Goal: Task Accomplishment & Management: Use online tool/utility

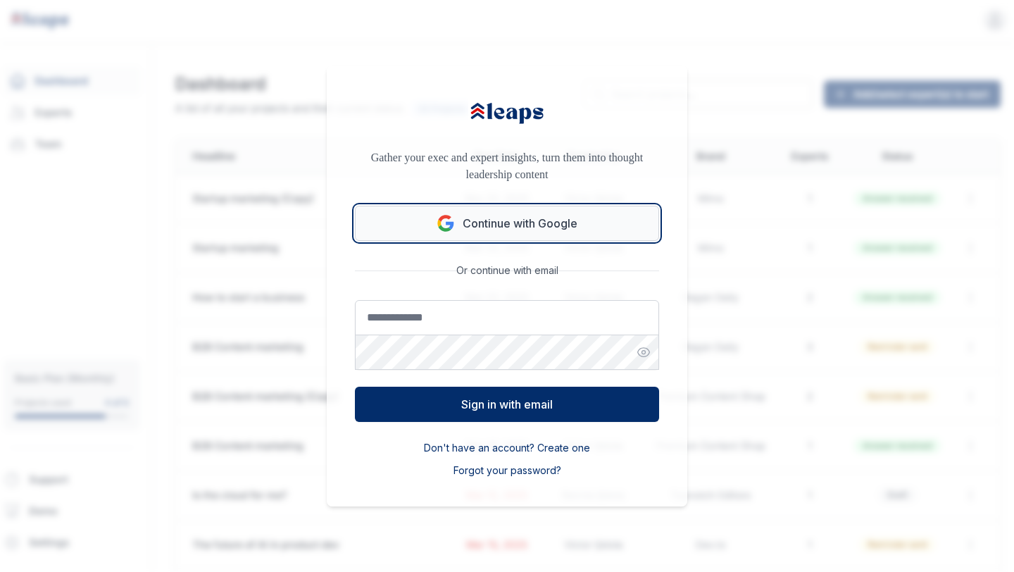
click at [530, 210] on button "Continue with Google" at bounding box center [507, 223] width 304 height 35
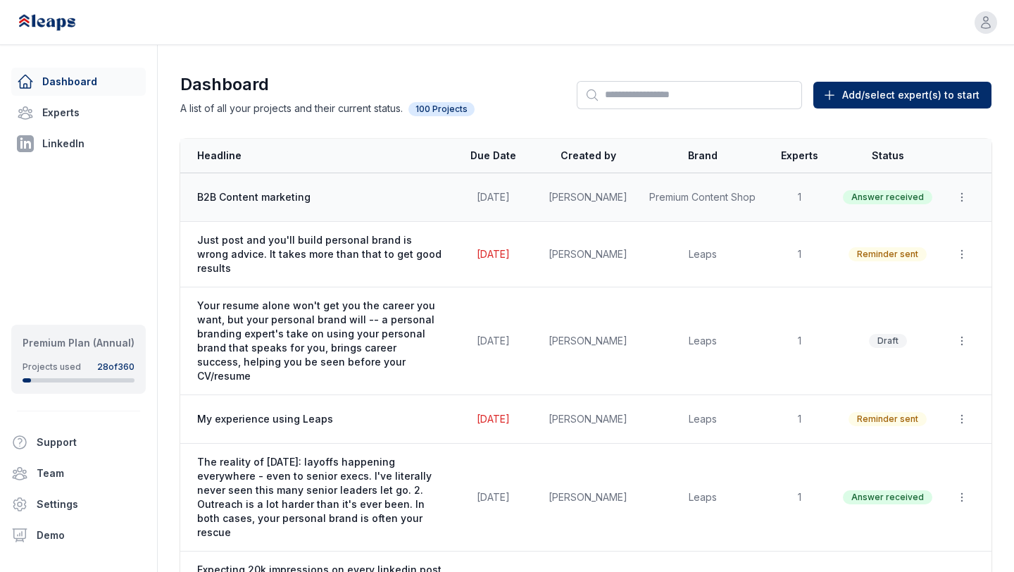
click at [546, 196] on td "[PERSON_NAME]" at bounding box center [588, 197] width 106 height 49
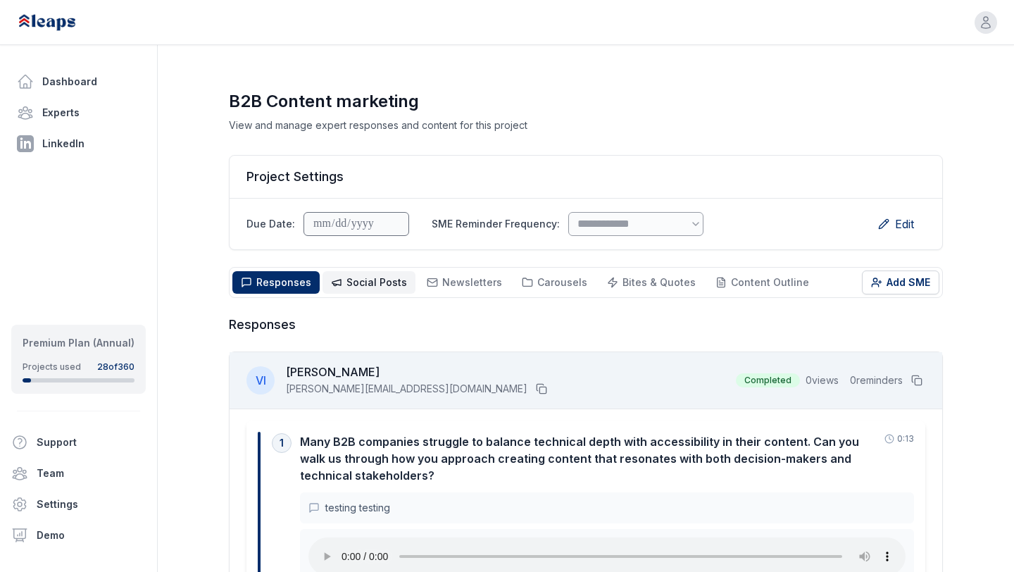
click at [384, 279] on span "Social Posts" at bounding box center [376, 282] width 61 height 12
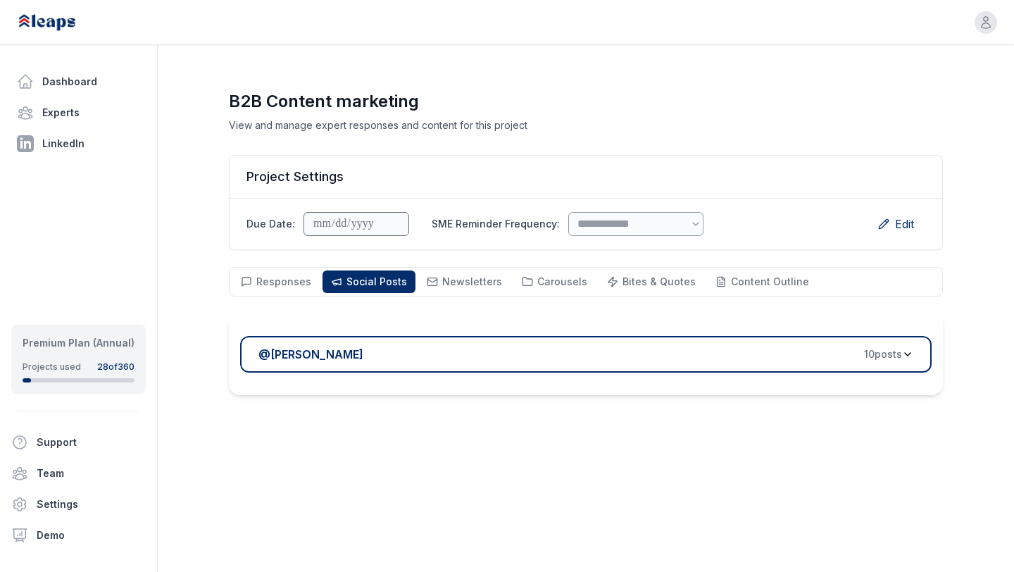
click at [418, 361] on div "@ Victor Ijidola 10 post s" at bounding box center [580, 354] width 644 height 17
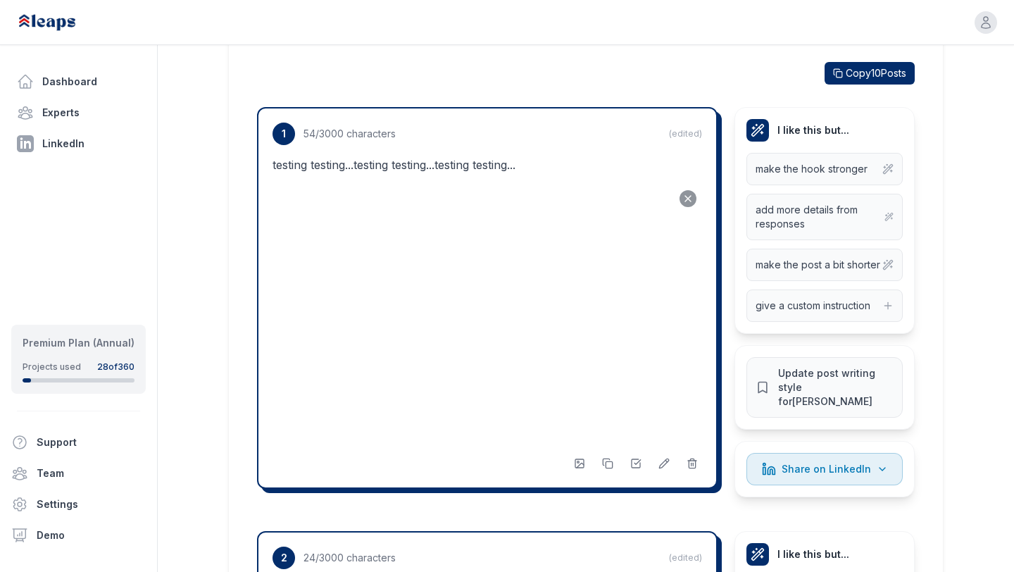
scroll to position [350, 0]
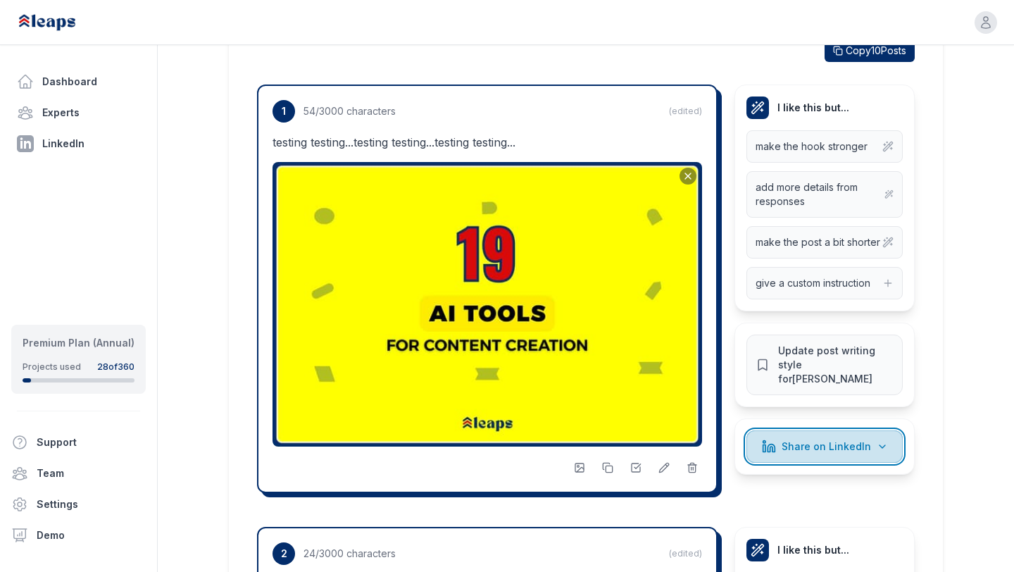
click at [805, 439] on span "Share on LinkedIn" at bounding box center [826, 446] width 89 height 14
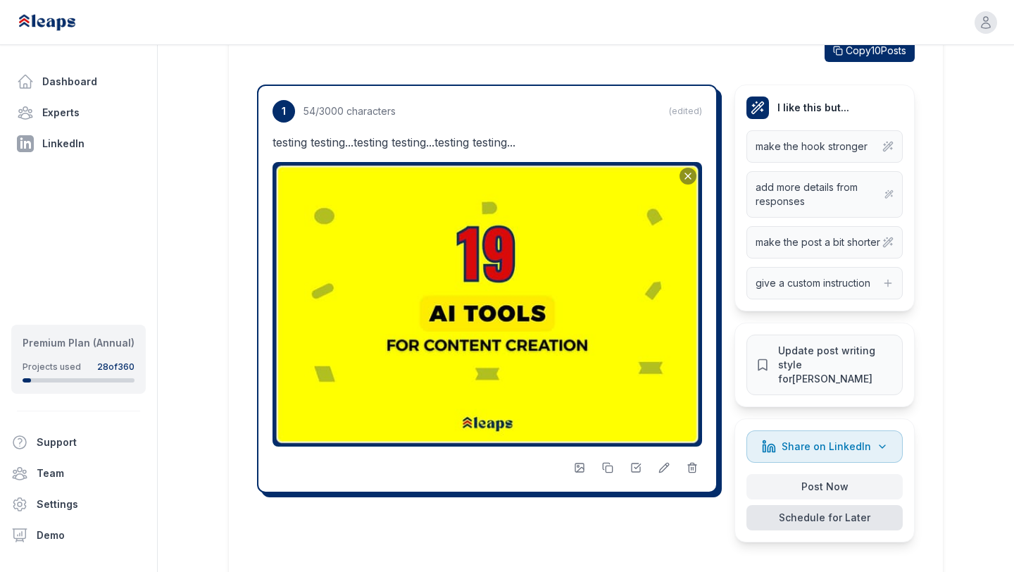
click at [804, 505] on button "Schedule for Later" at bounding box center [824, 517] width 156 height 25
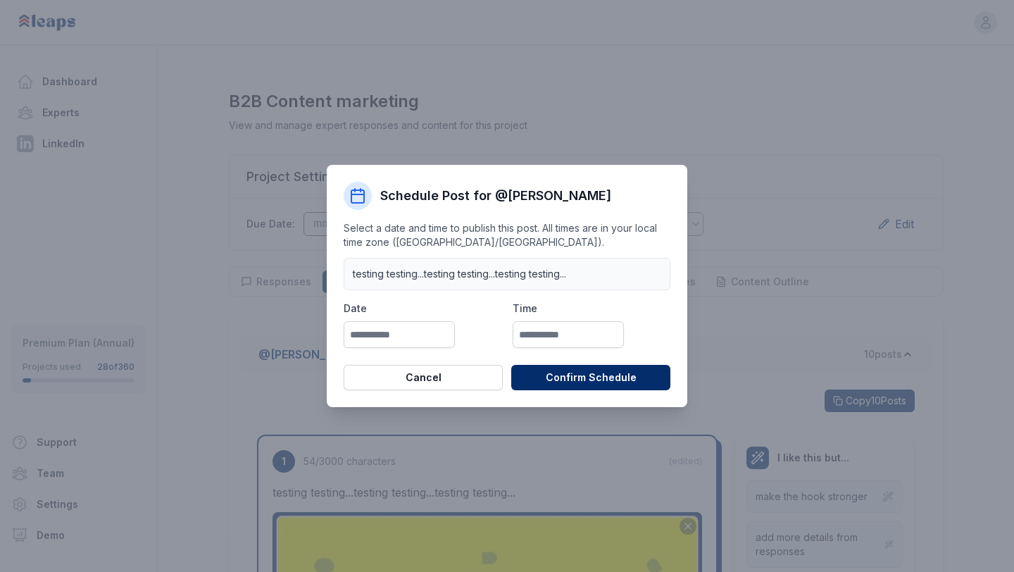
scroll to position [0, 0]
click at [415, 331] on input "text" at bounding box center [399, 334] width 111 height 27
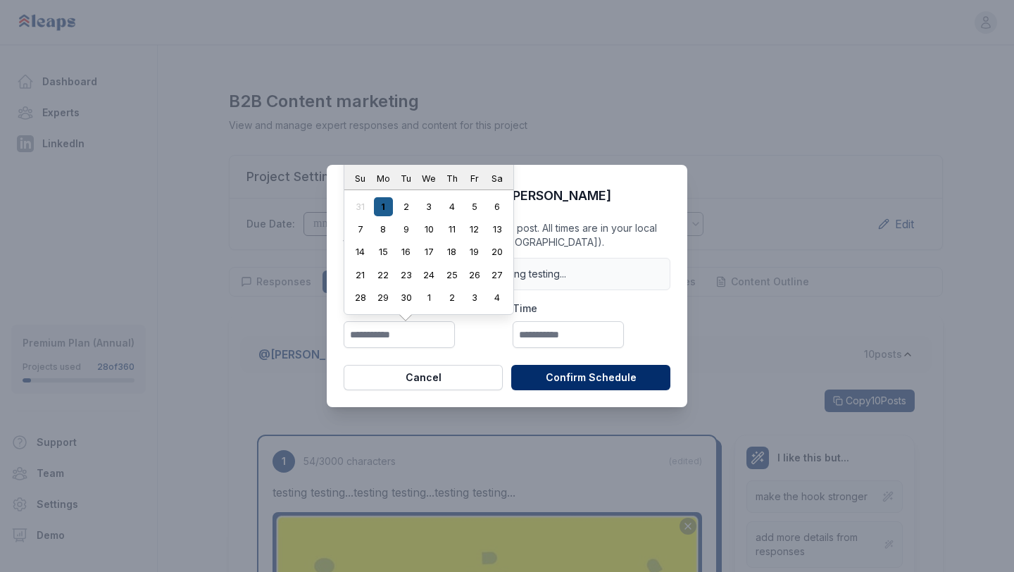
click at [381, 200] on div "1" at bounding box center [383, 206] width 19 height 19
type input "**********"
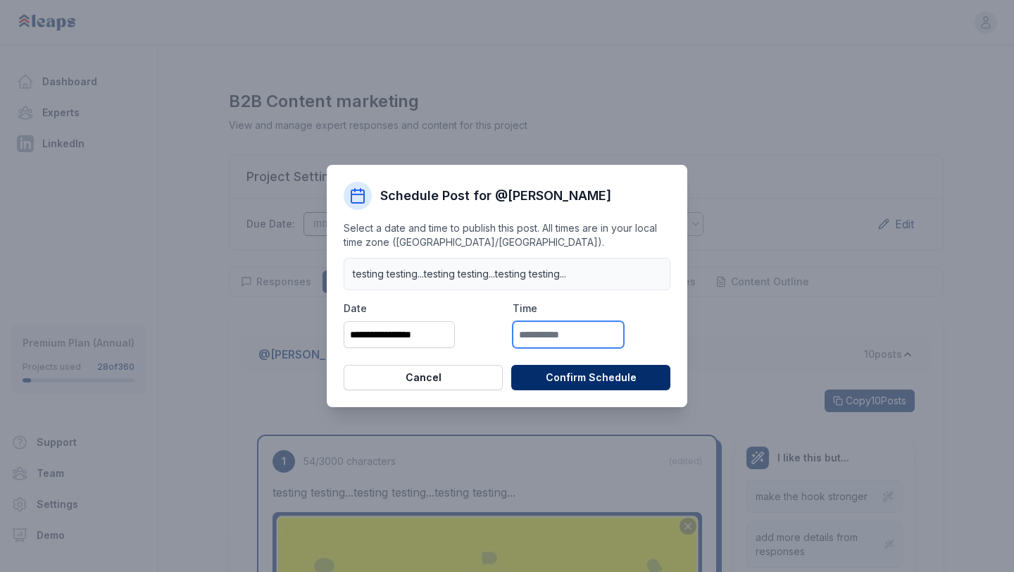
click at [561, 324] on input "text" at bounding box center [568, 334] width 111 height 27
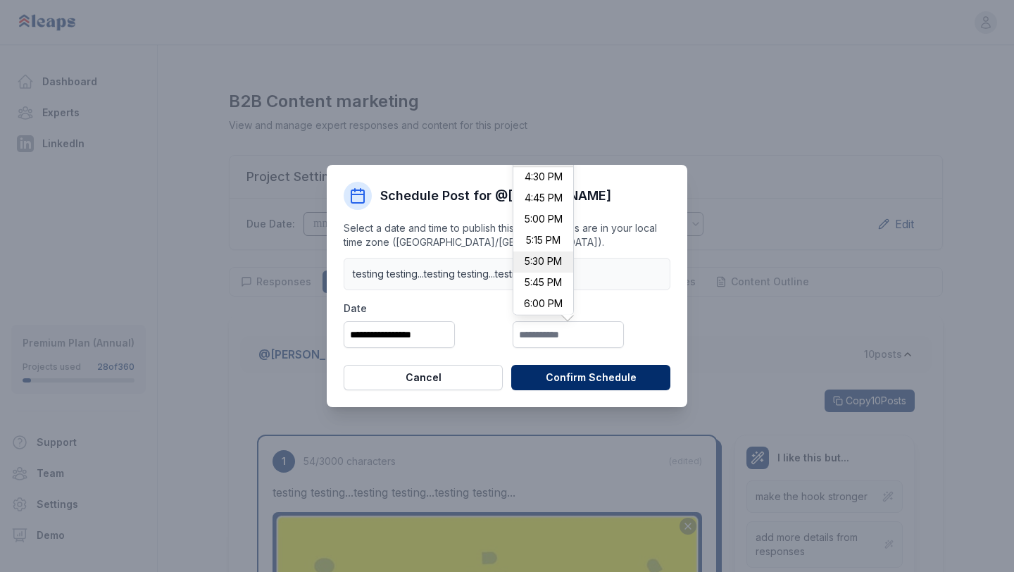
click at [541, 261] on li "5:30 PM" at bounding box center [543, 262] width 60 height 21
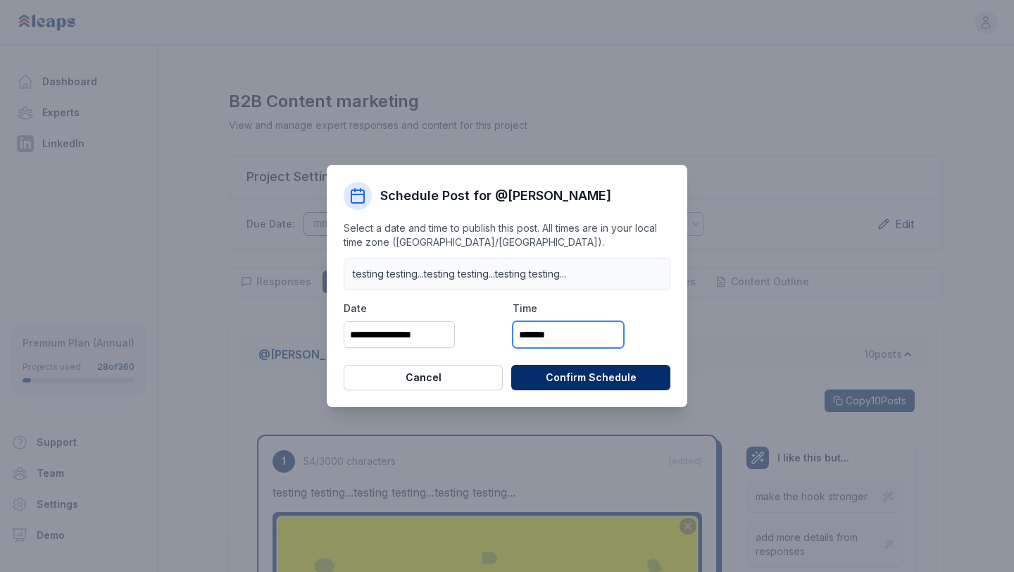
click at [530, 332] on input "*******" at bounding box center [568, 334] width 111 height 27
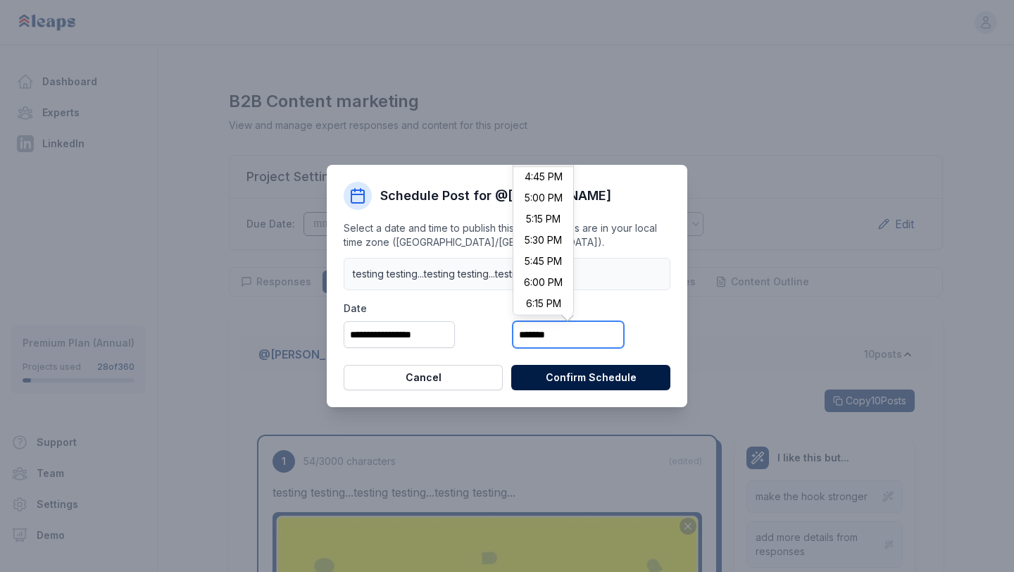
type input "*******"
click at [625, 381] on button "Confirm Schedule" at bounding box center [590, 377] width 159 height 25
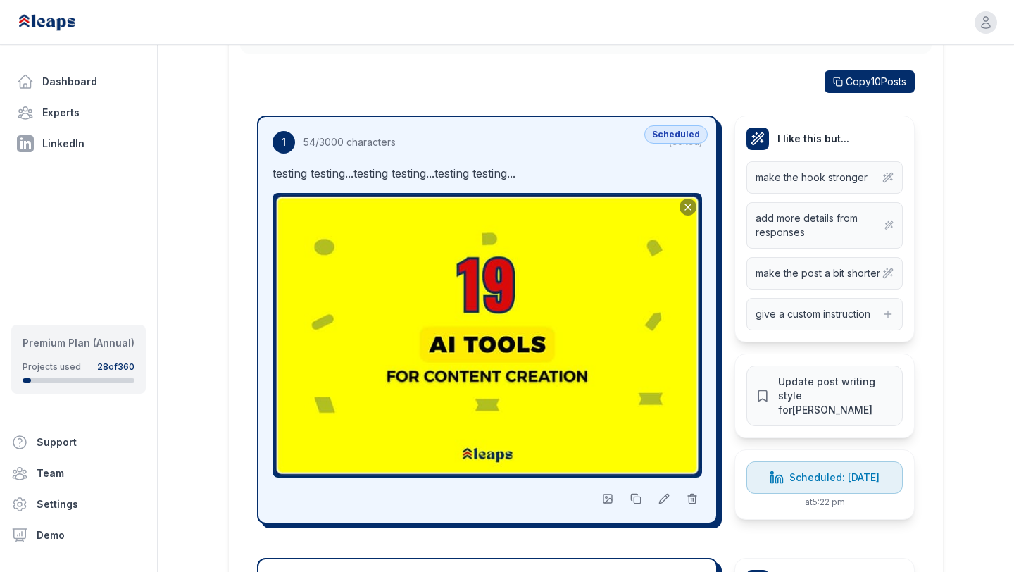
scroll to position [325, 0]
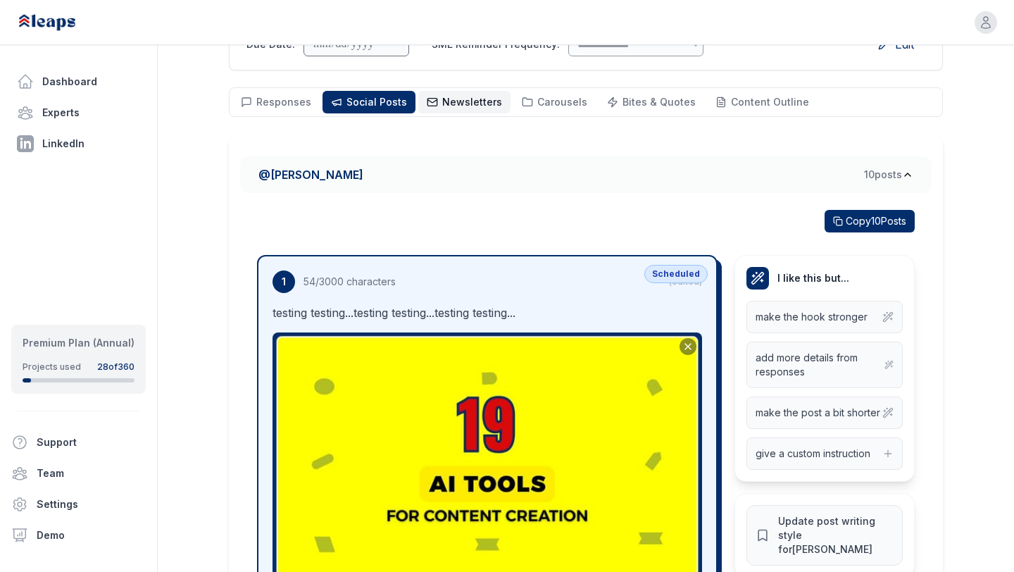
click at [463, 109] on button "Newsletters Newsletters" at bounding box center [464, 102] width 92 height 23
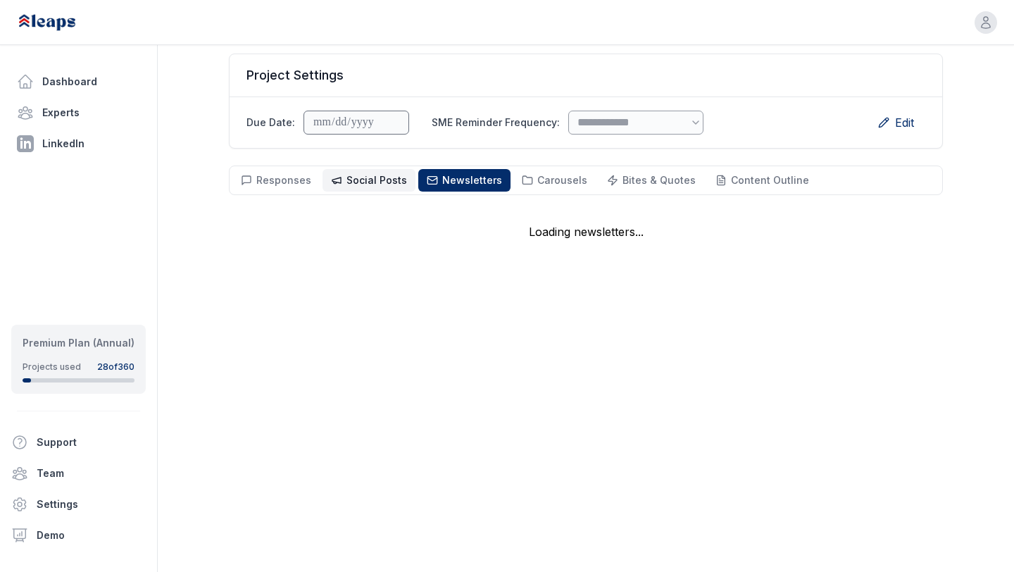
click at [377, 176] on span "Social Posts" at bounding box center [376, 180] width 61 height 12
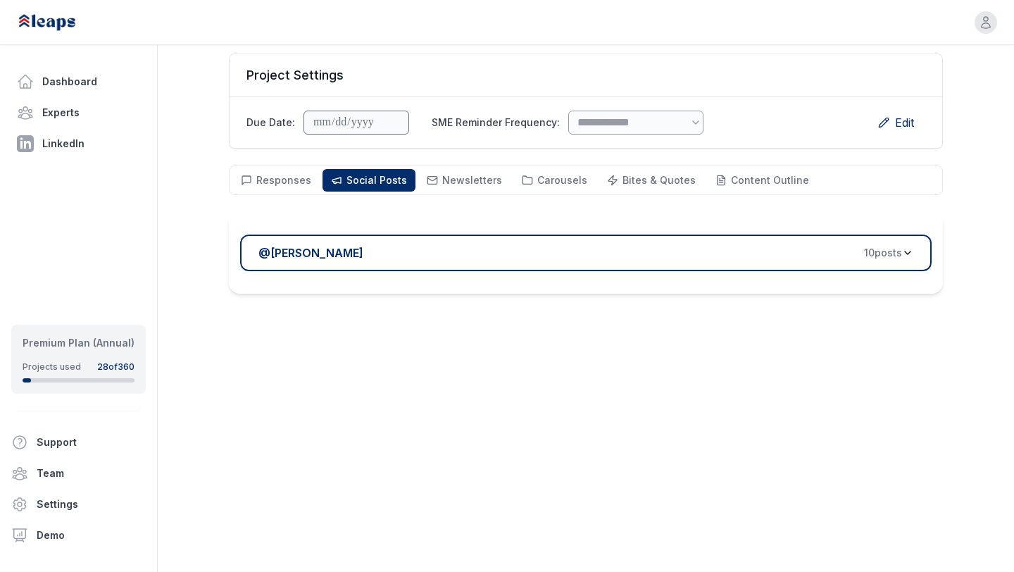
click at [424, 228] on div "@ [PERSON_NAME] 10 post s" at bounding box center [586, 253] width 714 height 82
click at [426, 262] on button "@ [PERSON_NAME] 10 post s" at bounding box center [585, 252] width 691 height 37
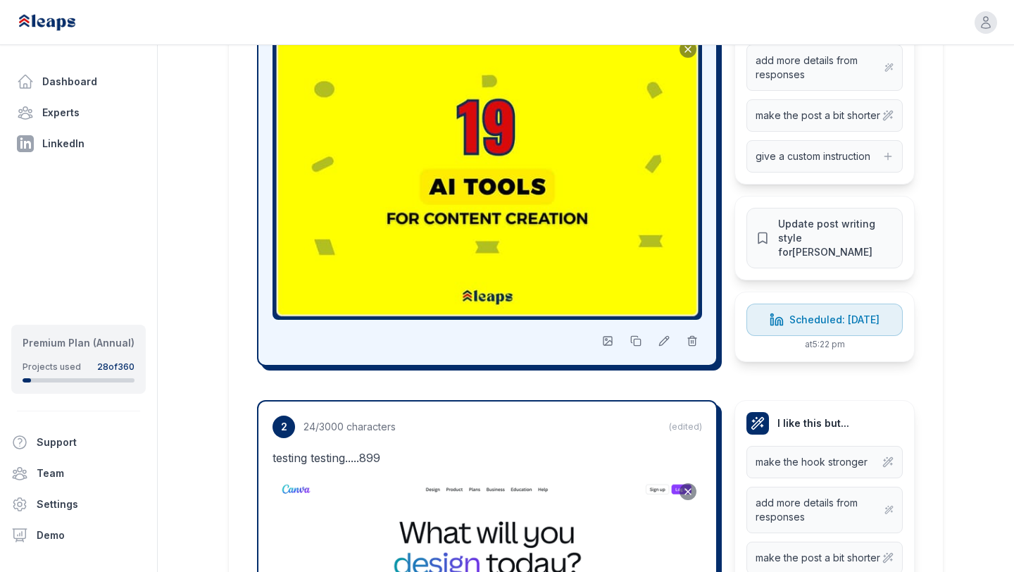
scroll to position [473, 0]
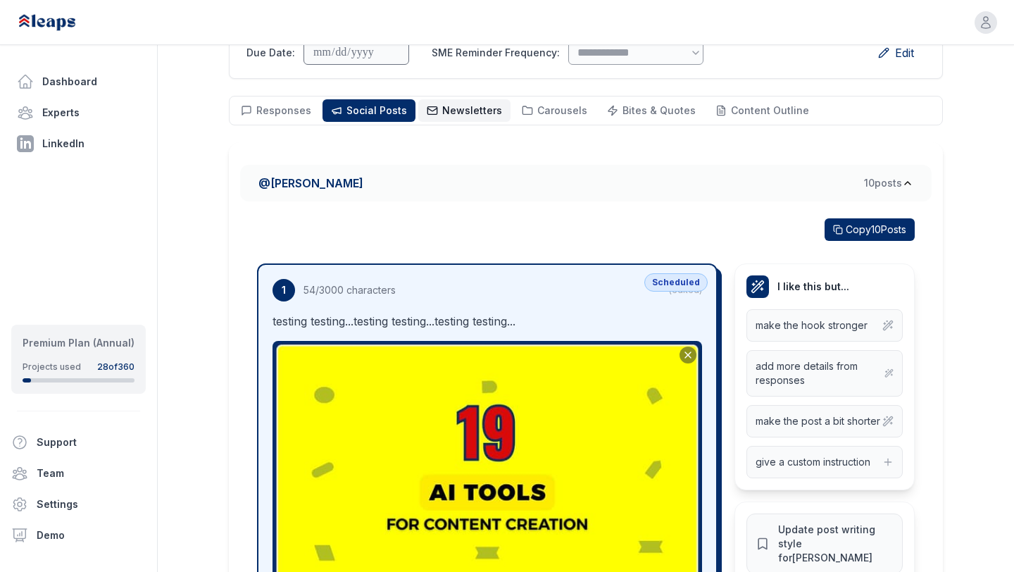
click at [472, 102] on button "Newsletters Newsletters" at bounding box center [464, 110] width 92 height 23
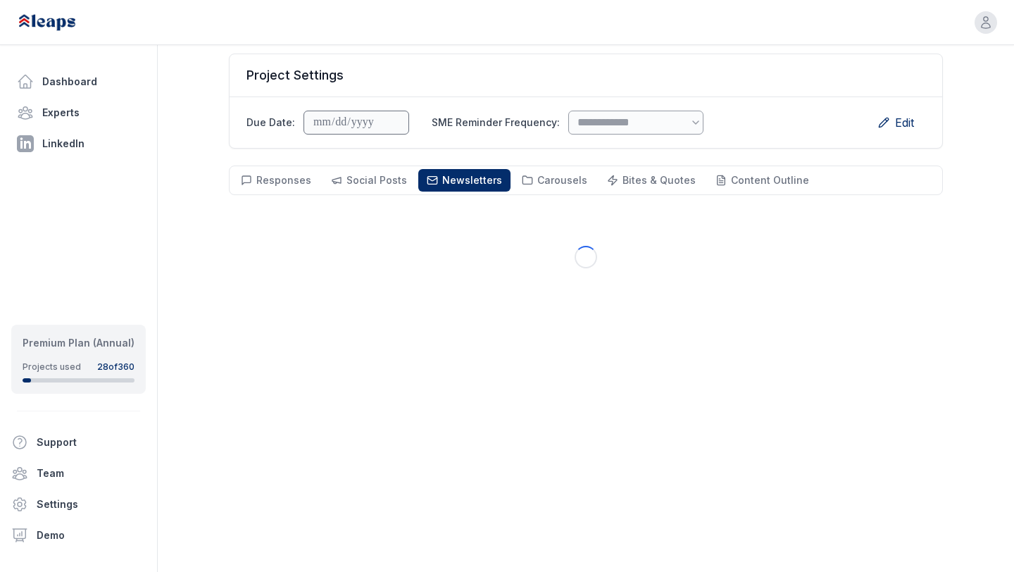
scroll to position [101, 0]
click at [356, 170] on button "Social Posts Social" at bounding box center [369, 180] width 93 height 23
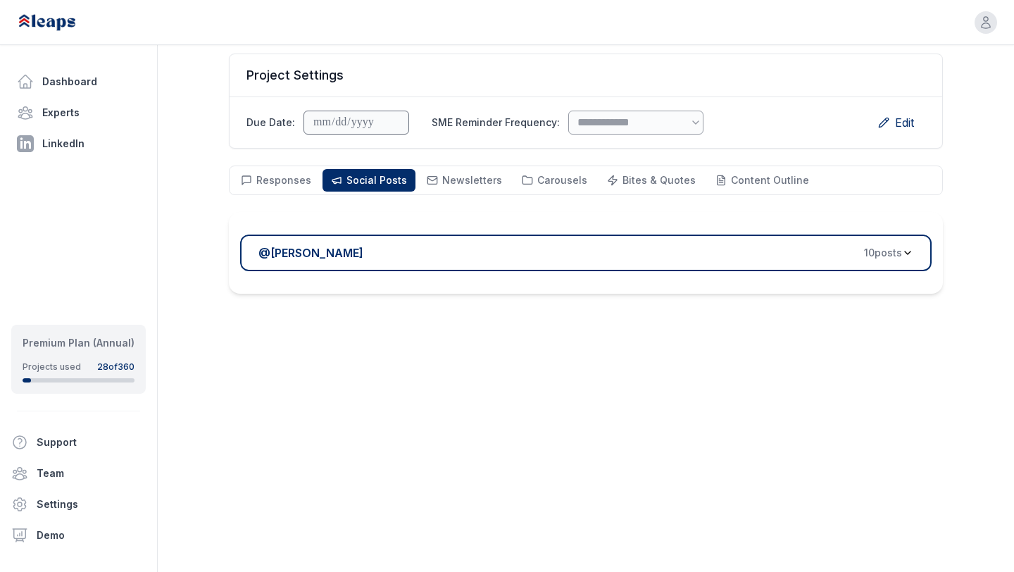
click at [489, 256] on div "@ [PERSON_NAME] 10 post s" at bounding box center [580, 252] width 644 height 17
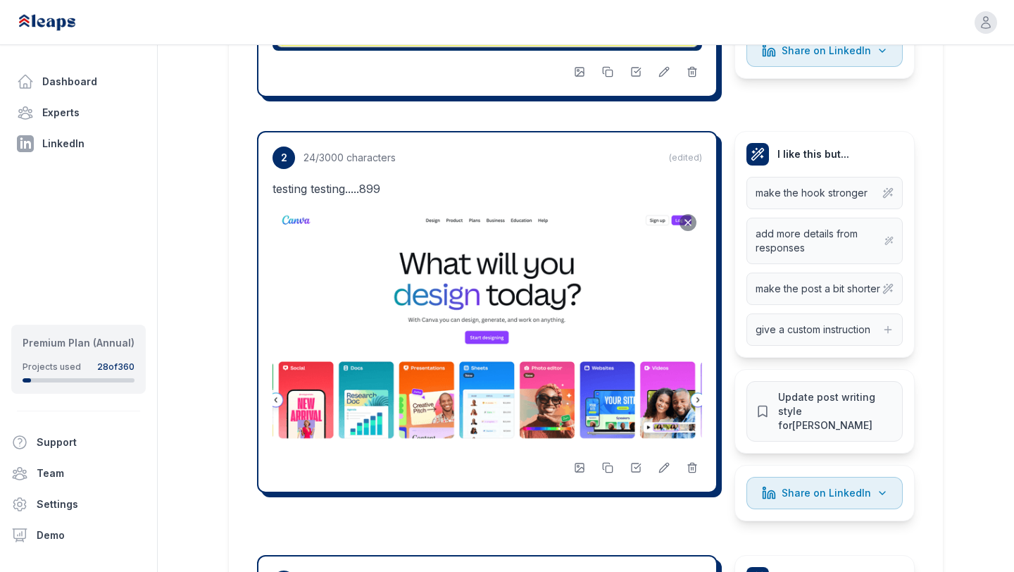
scroll to position [766, 0]
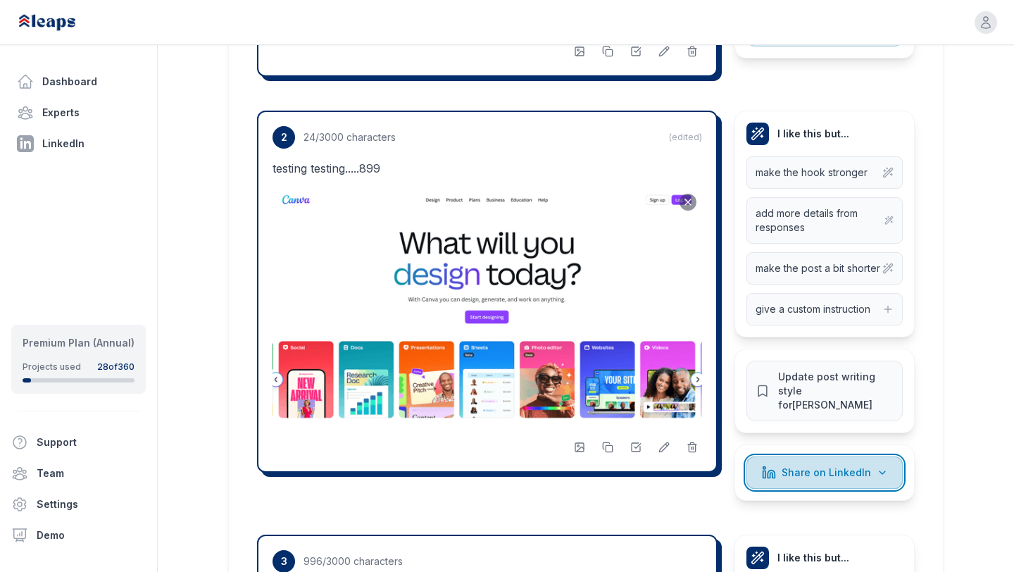
click at [787, 470] on button "Share on LinkedIn" at bounding box center [824, 472] width 156 height 32
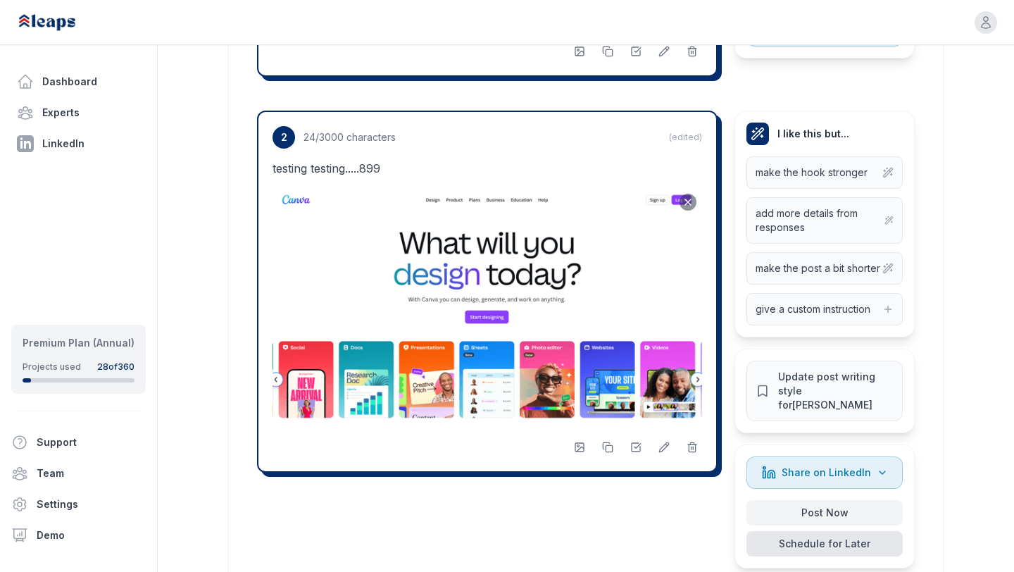
click at [800, 531] on button "Schedule for Later" at bounding box center [824, 543] width 156 height 25
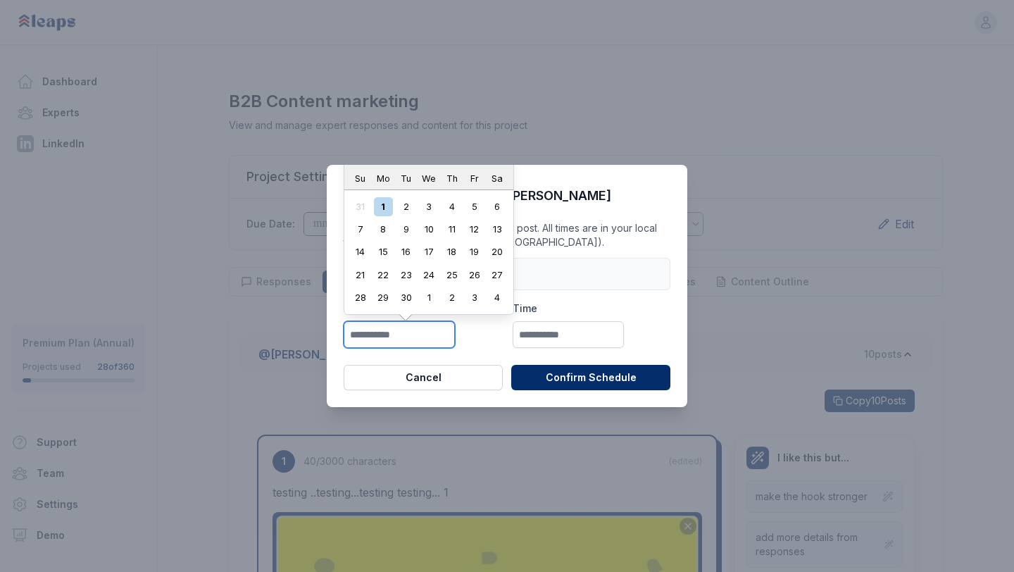
click at [387, 337] on input "text" at bounding box center [399, 334] width 111 height 27
click at [389, 202] on div "1" at bounding box center [383, 206] width 19 height 19
type input "**********"
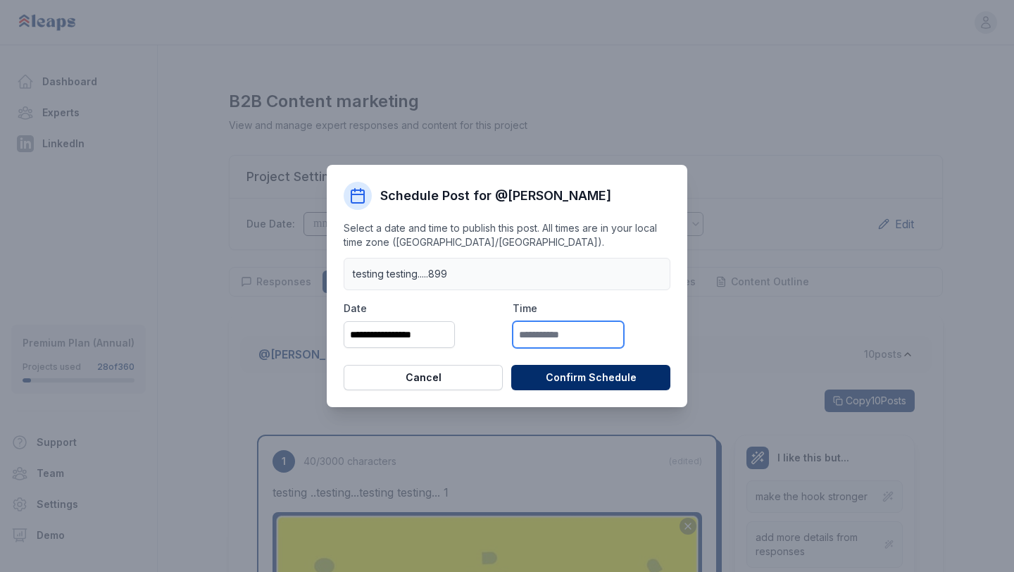
click at [556, 330] on input "text" at bounding box center [568, 334] width 111 height 27
click at [551, 244] on li "6:00 PM" at bounding box center [543, 241] width 60 height 21
click at [531, 328] on input "*******" at bounding box center [568, 334] width 111 height 27
type input "*******"
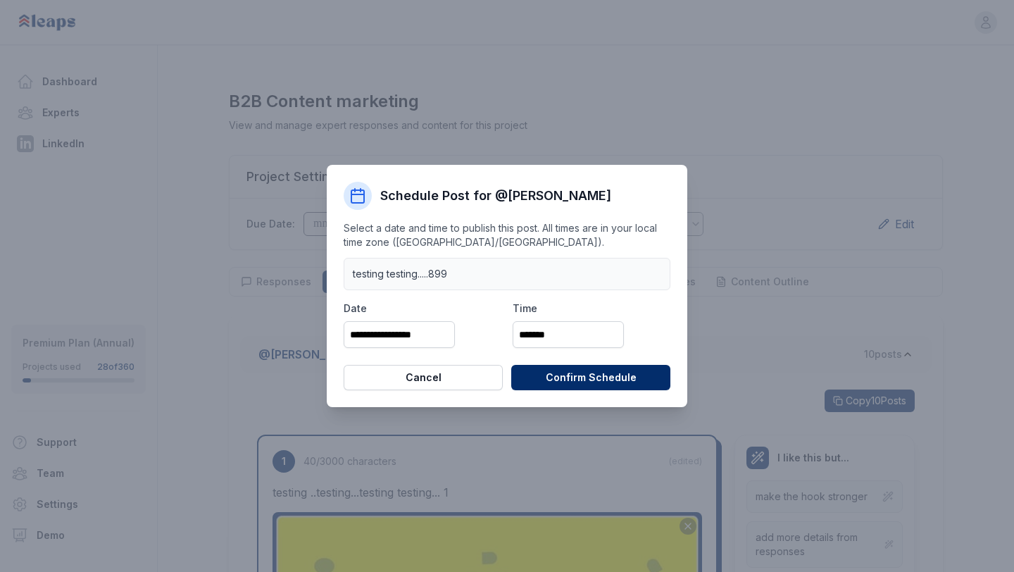
click at [645, 289] on div "testing testing.....899" at bounding box center [507, 274] width 327 height 32
click at [582, 383] on button "Confirm Schedule" at bounding box center [590, 377] width 159 height 25
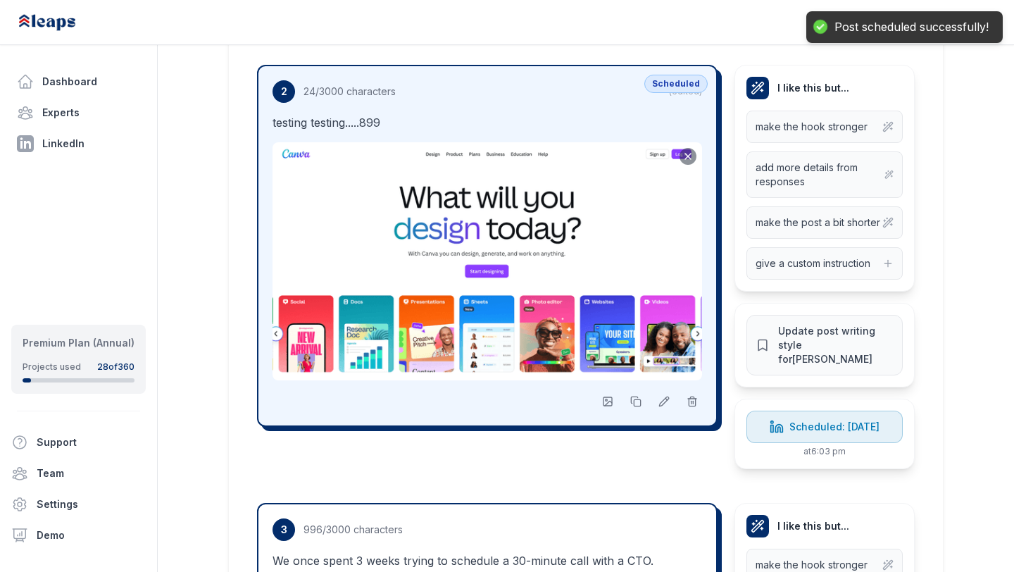
scroll to position [786, 0]
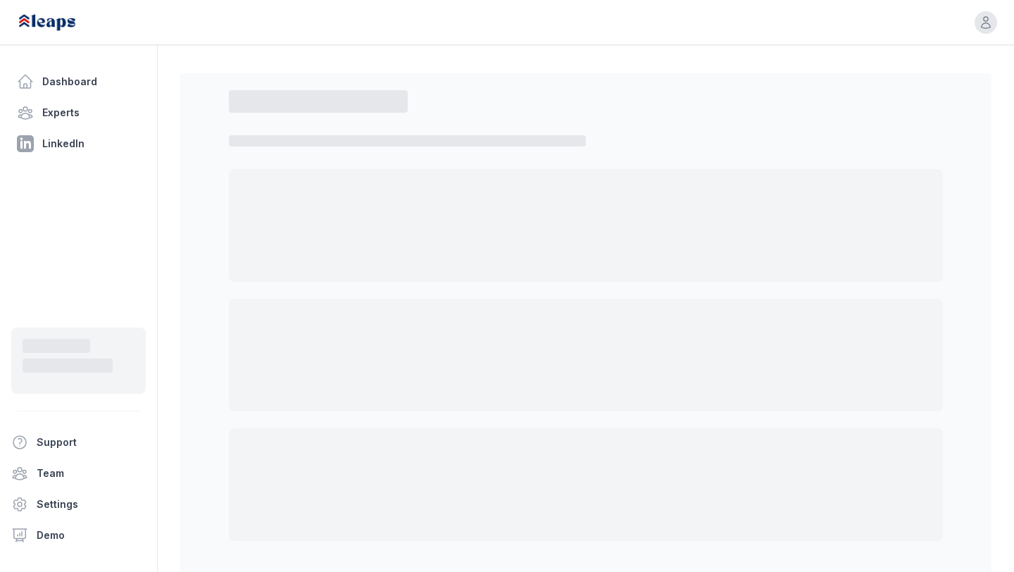
scroll to position [101, 0]
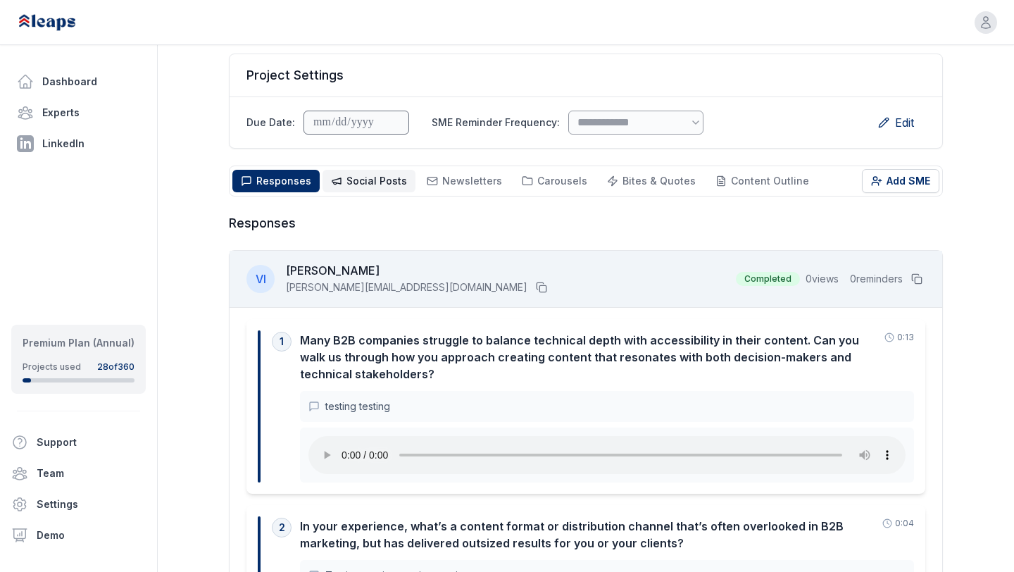
click at [353, 188] on button "Social Posts Social" at bounding box center [369, 181] width 93 height 23
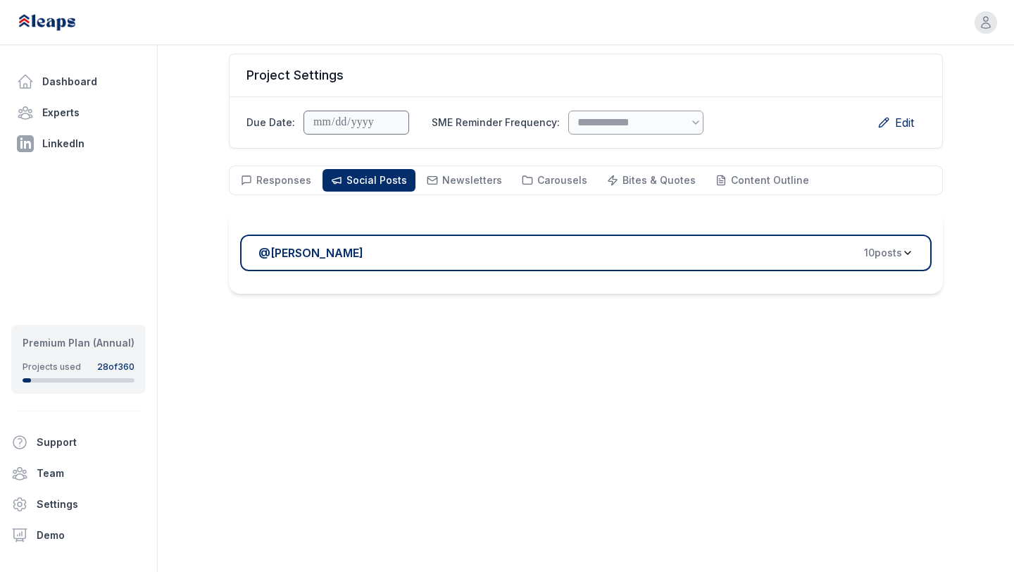
click at [507, 270] on button "@ [PERSON_NAME] 10 post s" at bounding box center [585, 252] width 691 height 37
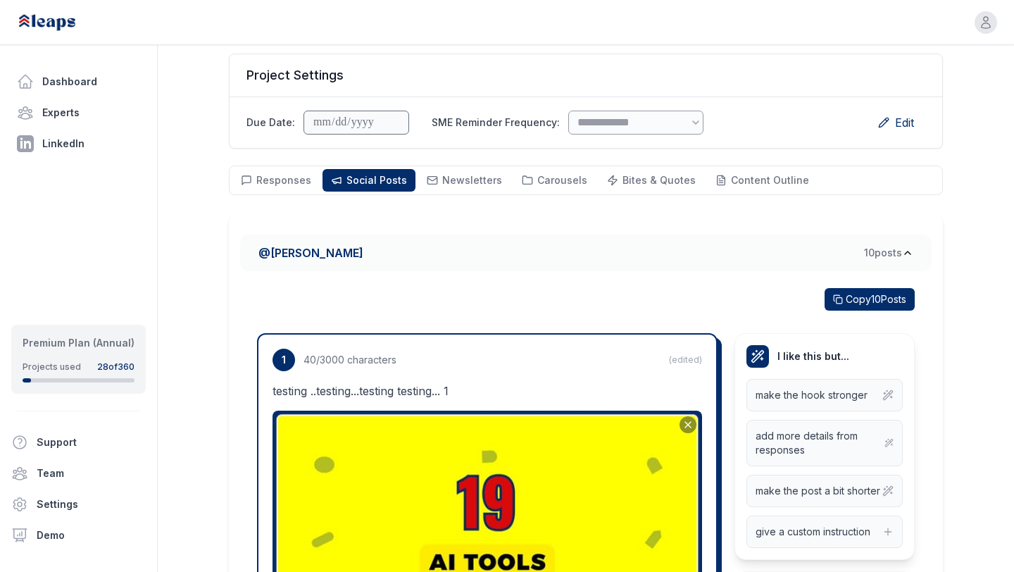
click at [528, 261] on button "@ [PERSON_NAME] 10 post s" at bounding box center [585, 252] width 691 height 37
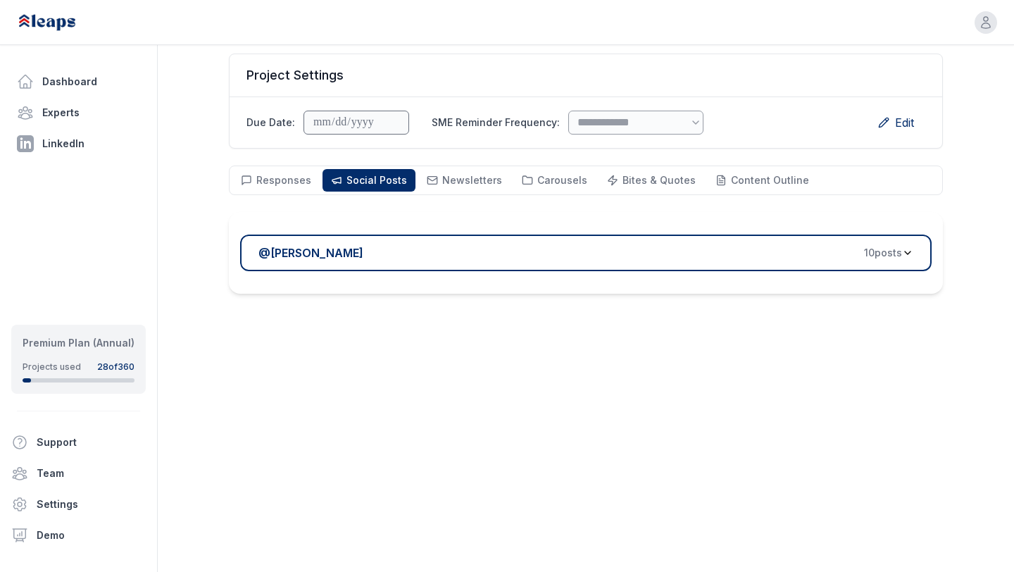
click at [528, 261] on button "@ [PERSON_NAME] 10 post s" at bounding box center [585, 252] width 691 height 37
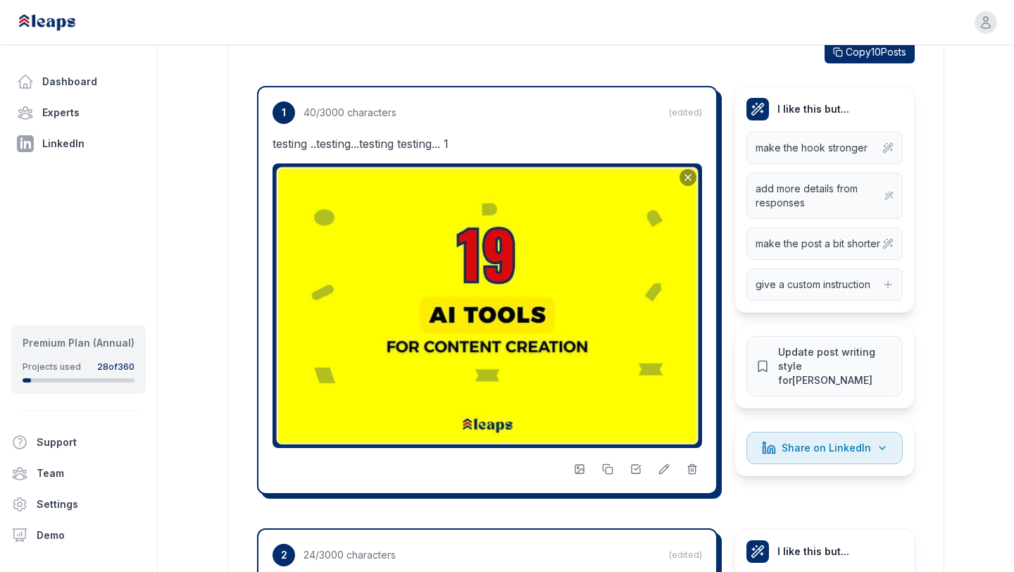
scroll to position [346, 0]
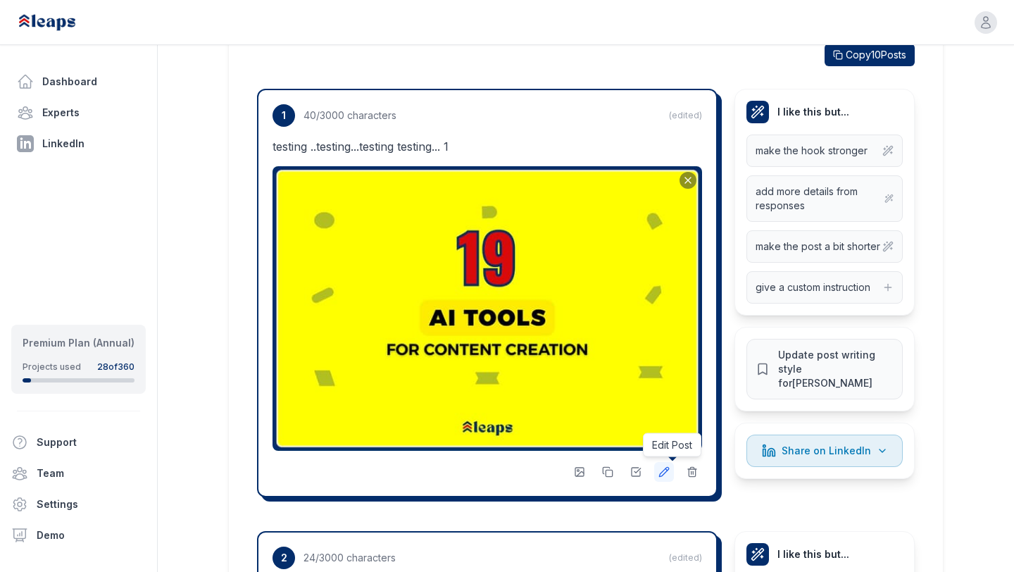
click at [660, 475] on icon at bounding box center [663, 471] width 9 height 9
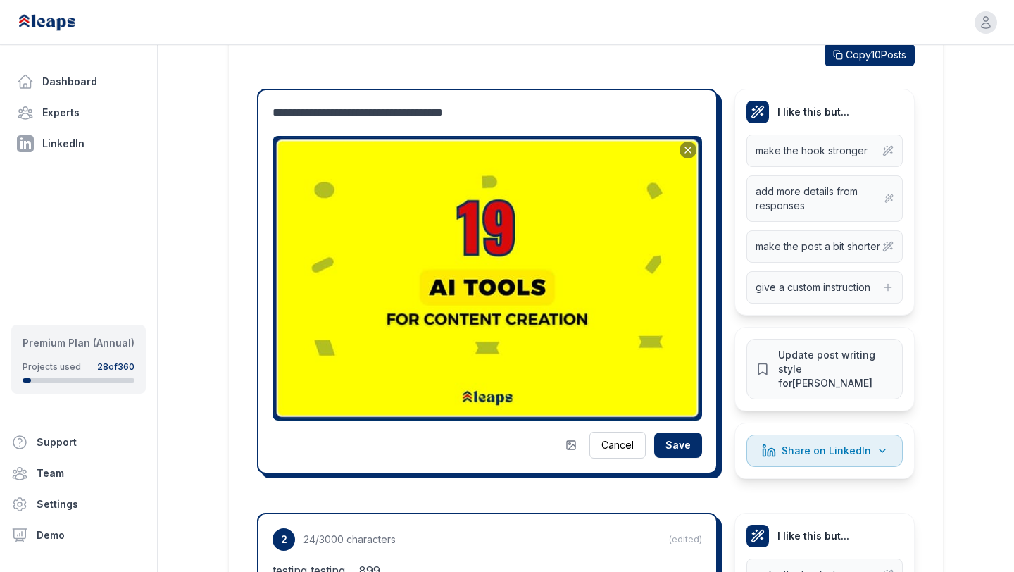
drag, startPoint x: 317, startPoint y: 112, endPoint x: 563, endPoint y: 146, distance: 248.8
click at [563, 146] on div "**********" at bounding box center [488, 281] width 430 height 354
type textarea "**********"
click at [672, 432] on div "Cancel Save" at bounding box center [488, 445] width 430 height 27
click at [673, 441] on button "Save" at bounding box center [678, 444] width 48 height 25
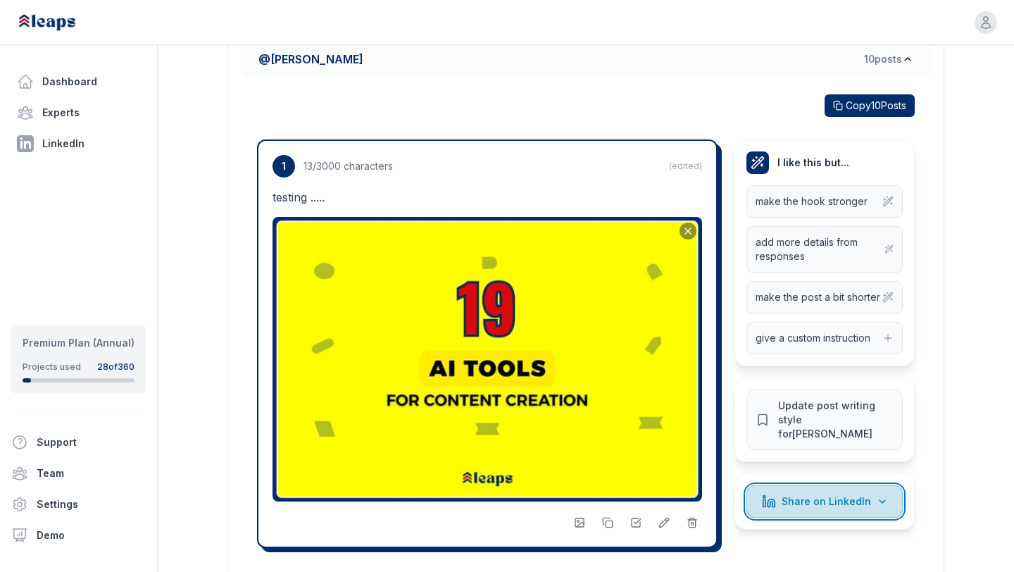
click at [828, 496] on button "Share on LinkedIn" at bounding box center [824, 501] width 156 height 32
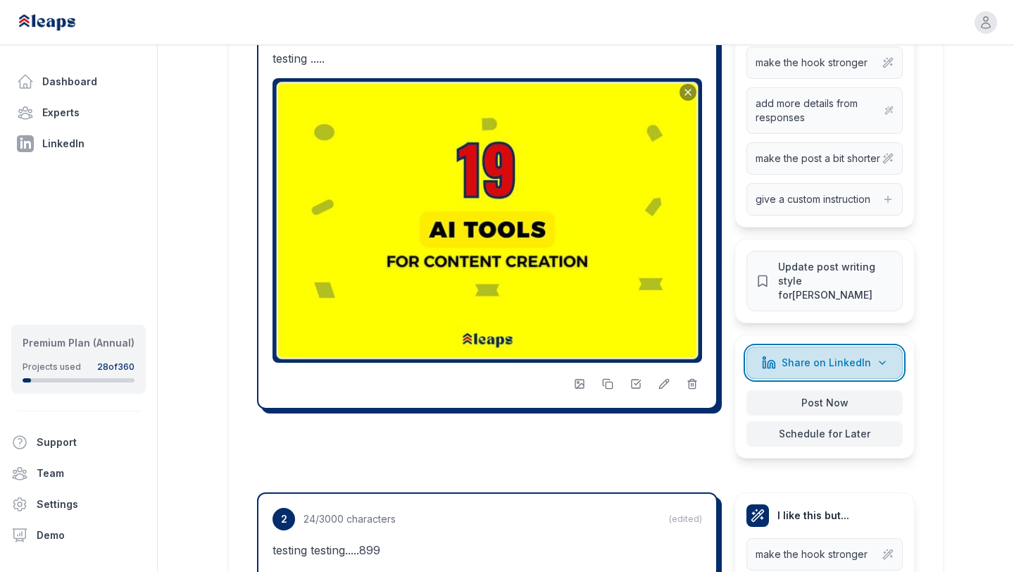
scroll to position [500, 0]
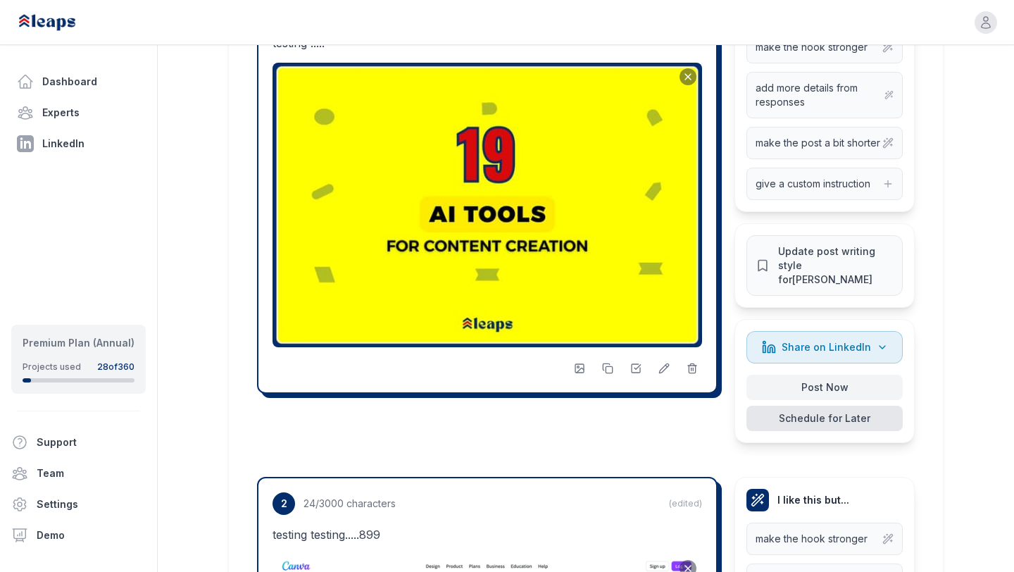
click at [833, 408] on button "Schedule for Later" at bounding box center [824, 418] width 156 height 25
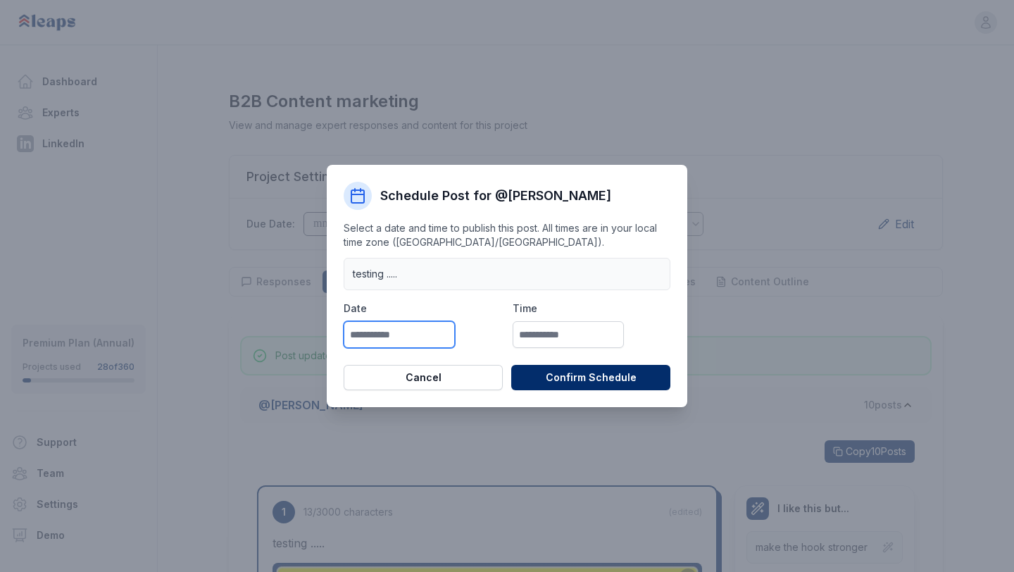
click at [388, 342] on input "text" at bounding box center [399, 334] width 111 height 27
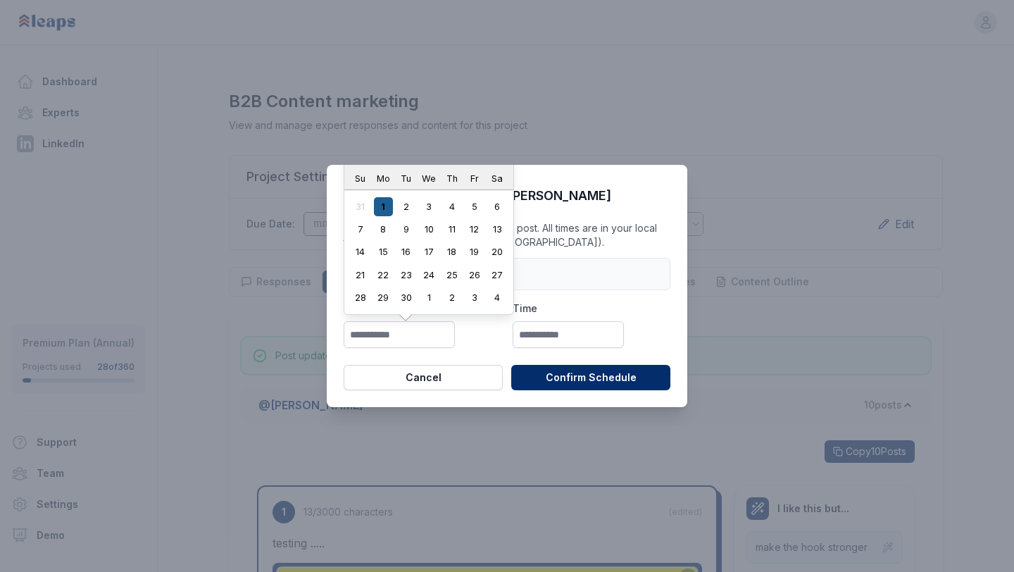
click at [377, 210] on div "1" at bounding box center [383, 206] width 19 height 19
type input "**********"
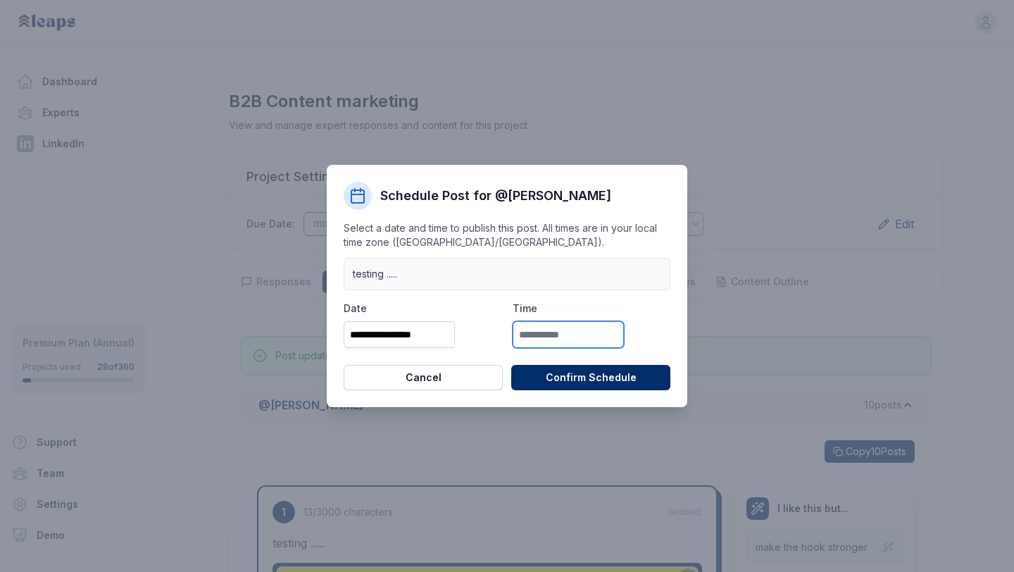
click at [563, 322] on input "text" at bounding box center [568, 334] width 111 height 27
click at [546, 246] on li "6:00 PM" at bounding box center [543, 241] width 60 height 21
click at [539, 332] on input "*******" at bounding box center [568, 334] width 111 height 27
type input "*******"
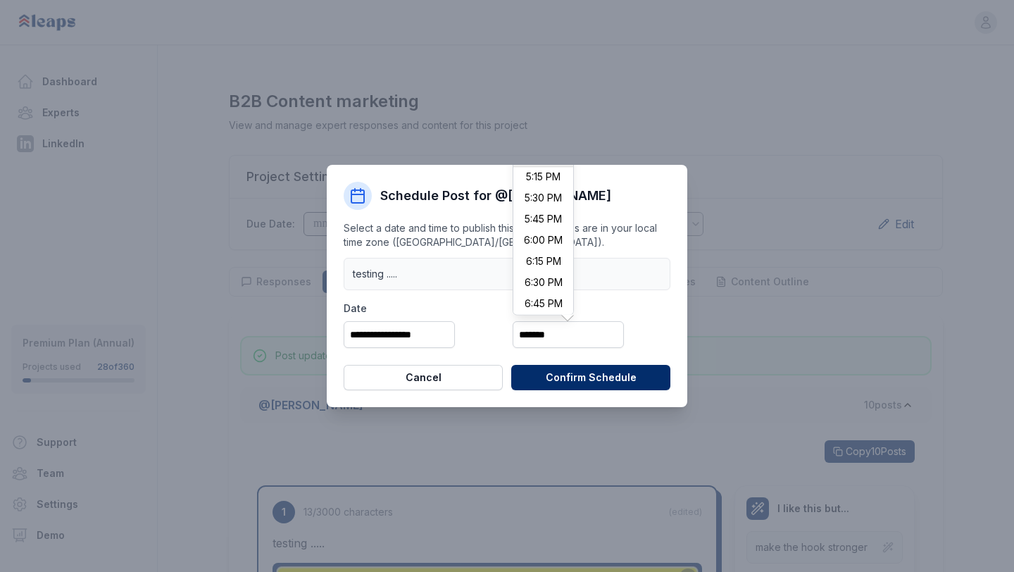
click at [603, 303] on label "Time" at bounding box center [592, 308] width 158 height 14
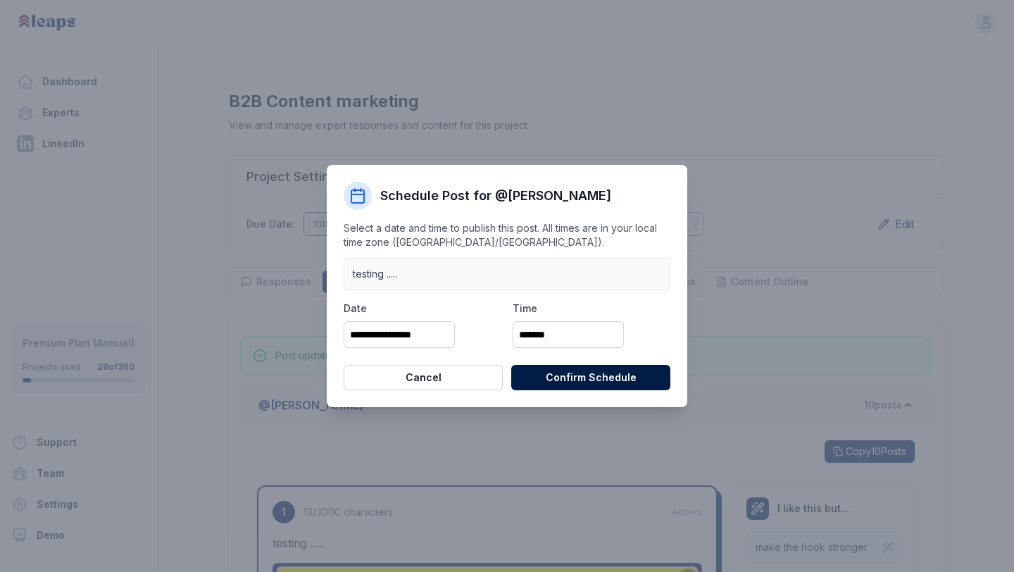
click at [595, 382] on button "Confirm Schedule" at bounding box center [590, 377] width 159 height 25
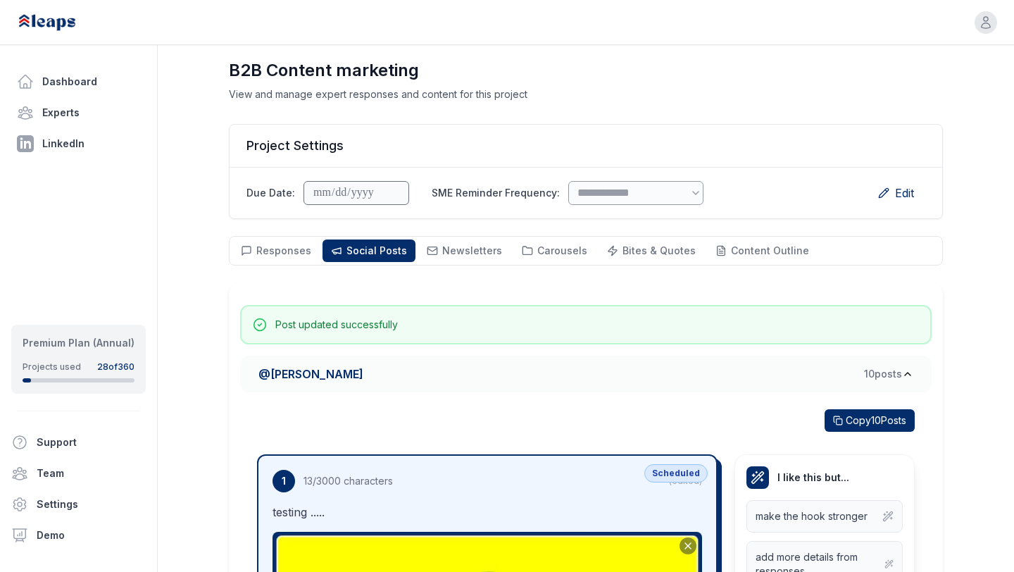
scroll to position [32, 0]
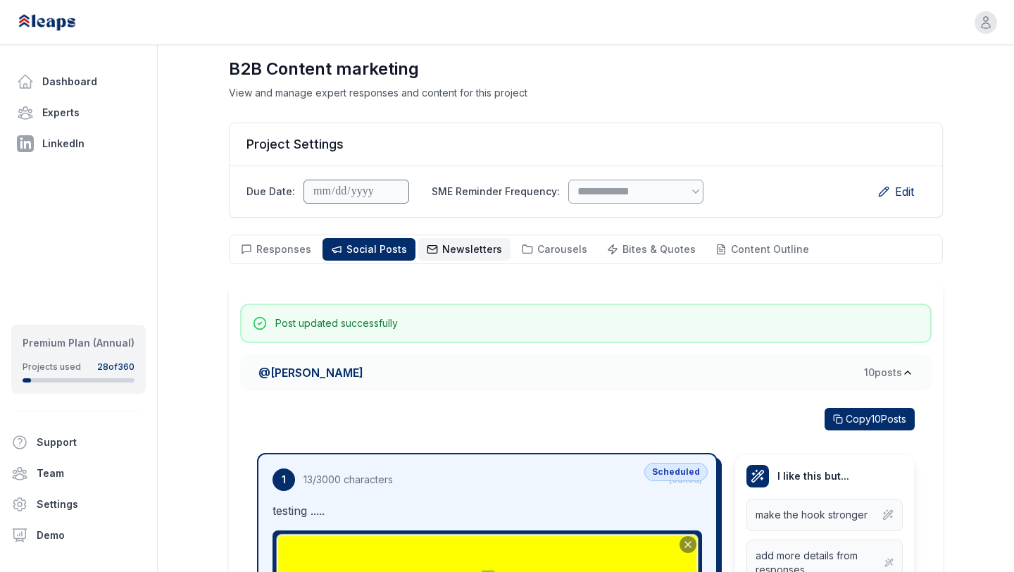
click at [418, 252] on button "Newsletters Newsletters" at bounding box center [464, 249] width 92 height 23
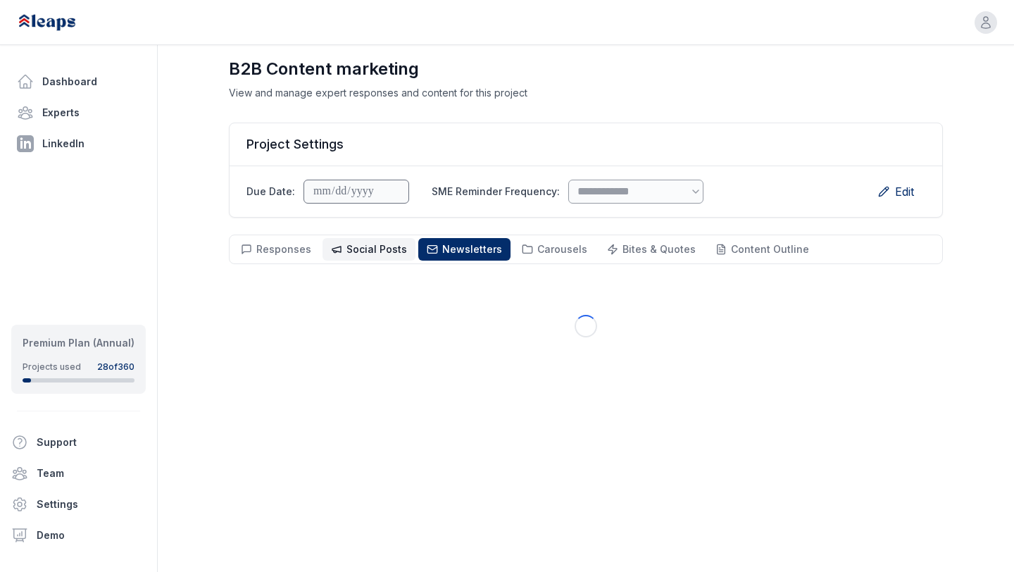
click at [361, 246] on span "Social Posts" at bounding box center [376, 249] width 61 height 12
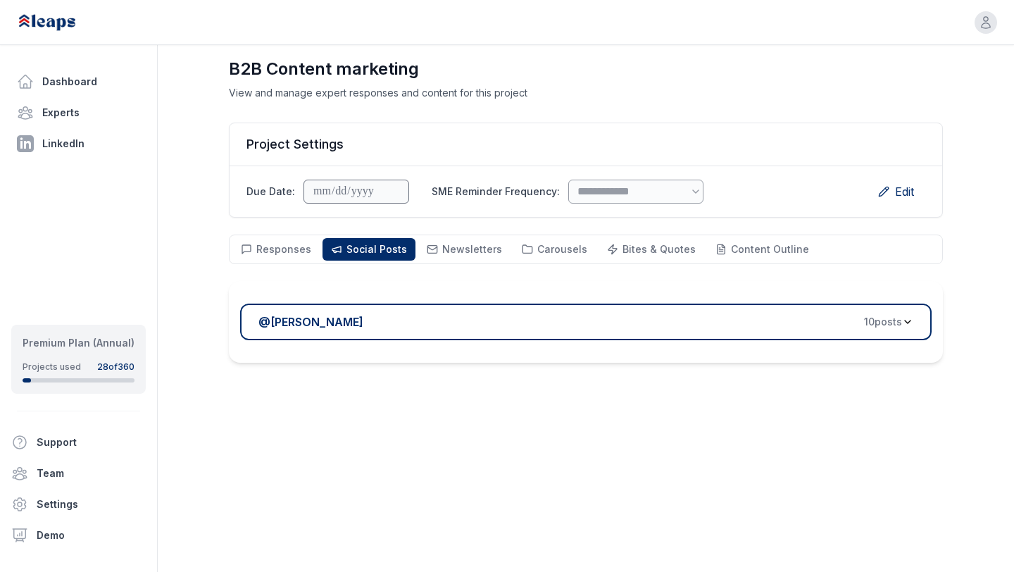
scroll to position [101, 0]
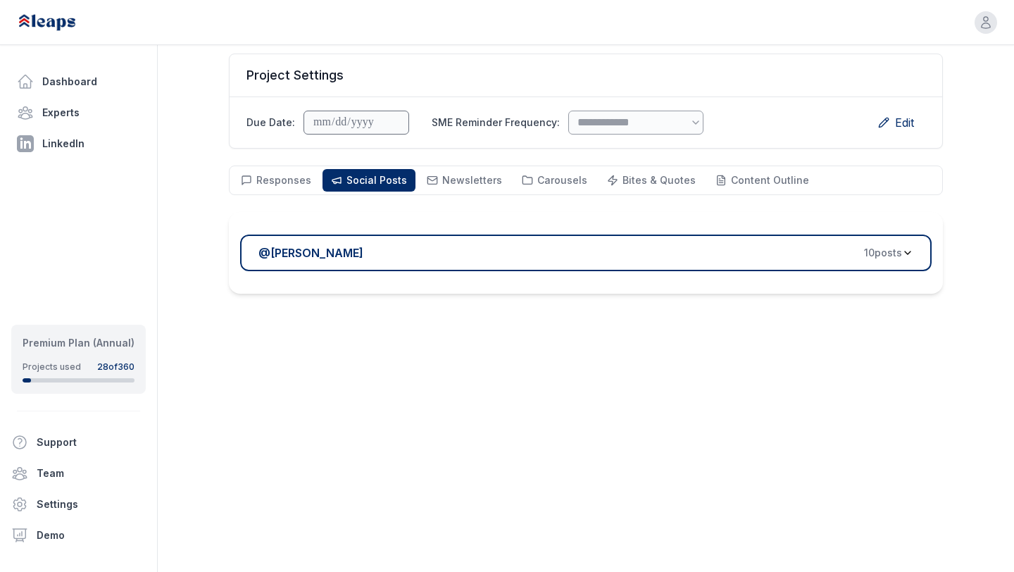
click at [389, 258] on div "@ [PERSON_NAME] 10 post s" at bounding box center [580, 252] width 644 height 17
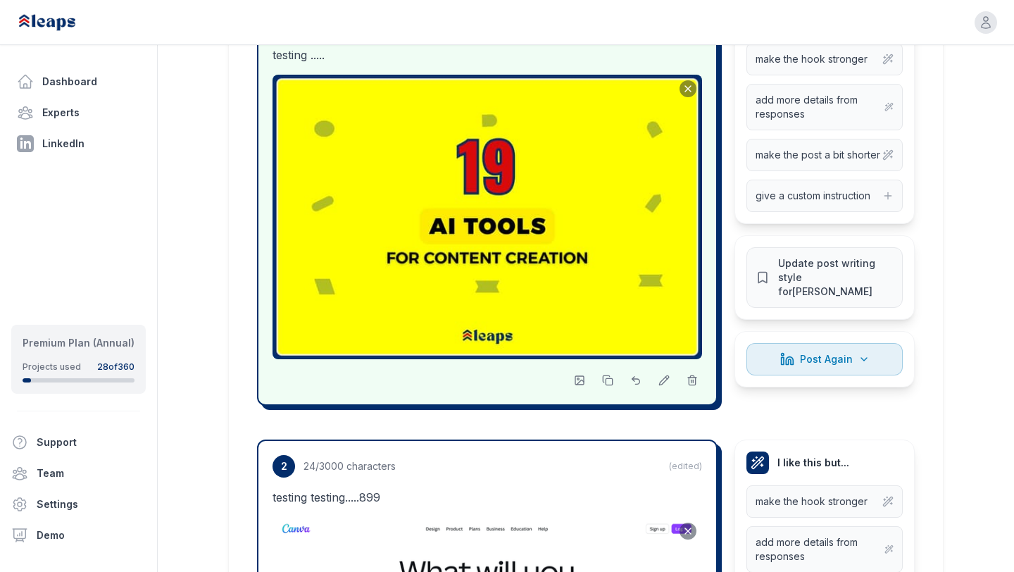
scroll to position [452, 0]
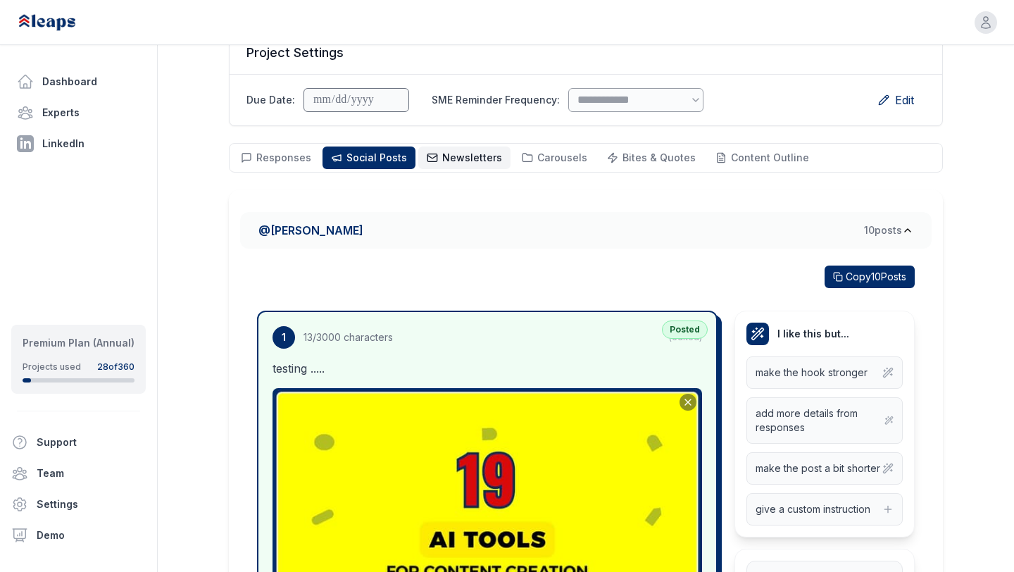
click at [482, 156] on span "Newsletters" at bounding box center [472, 157] width 60 height 12
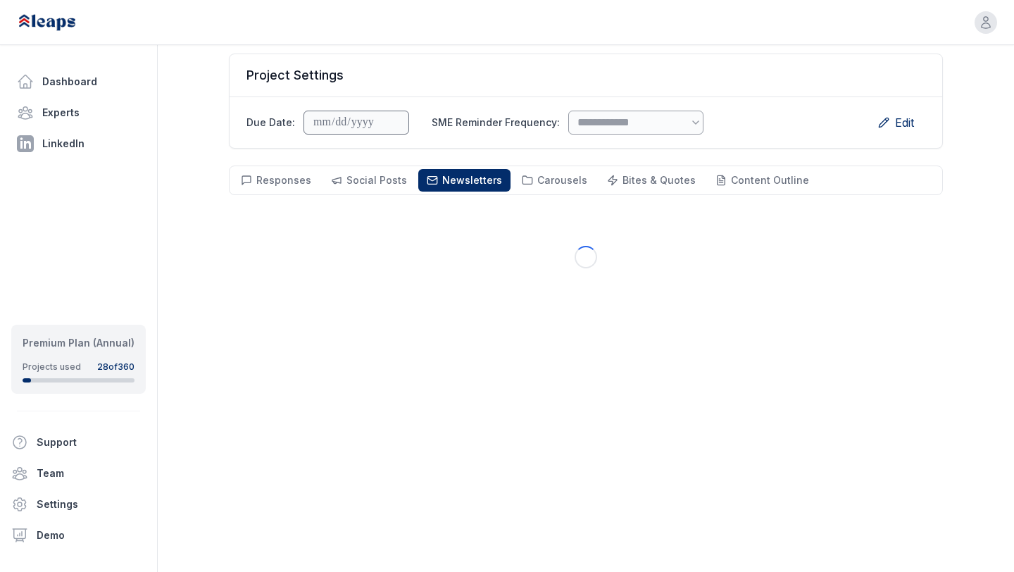
scroll to position [101, 0]
click at [354, 172] on button "Social Posts Social" at bounding box center [369, 180] width 93 height 23
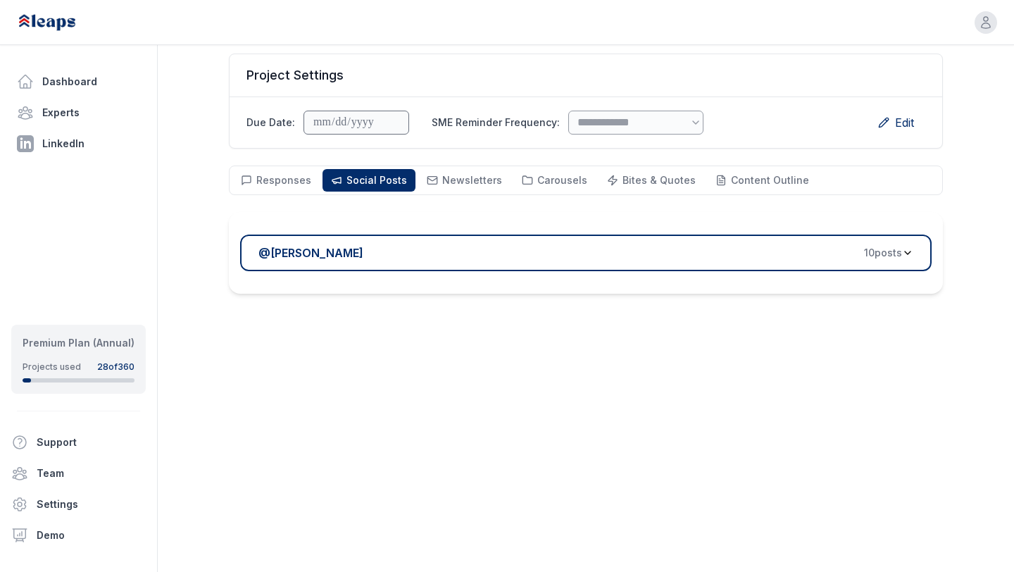
click at [458, 251] on div "@ [PERSON_NAME] 10 post s" at bounding box center [580, 252] width 644 height 17
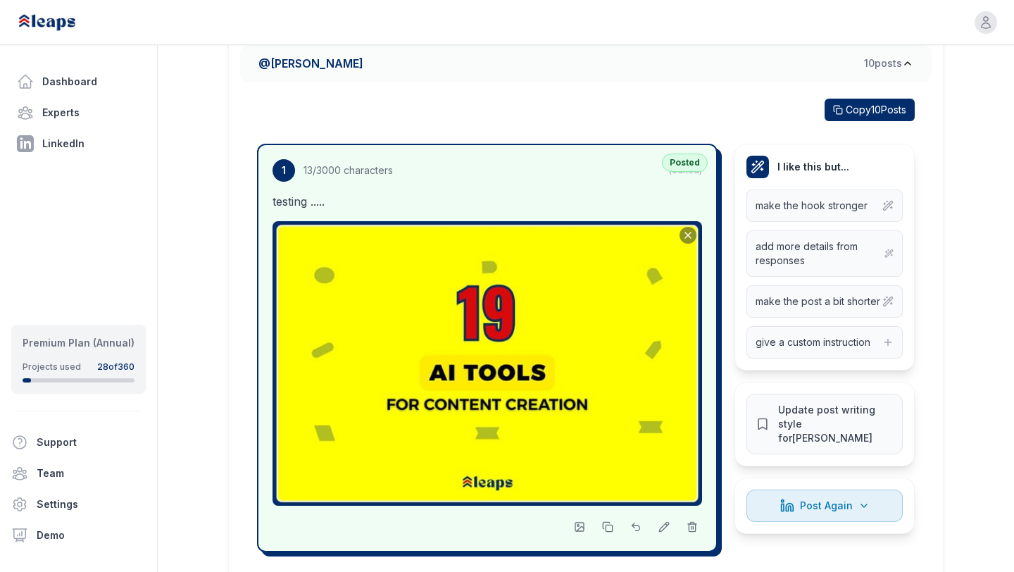
scroll to position [277, 0]
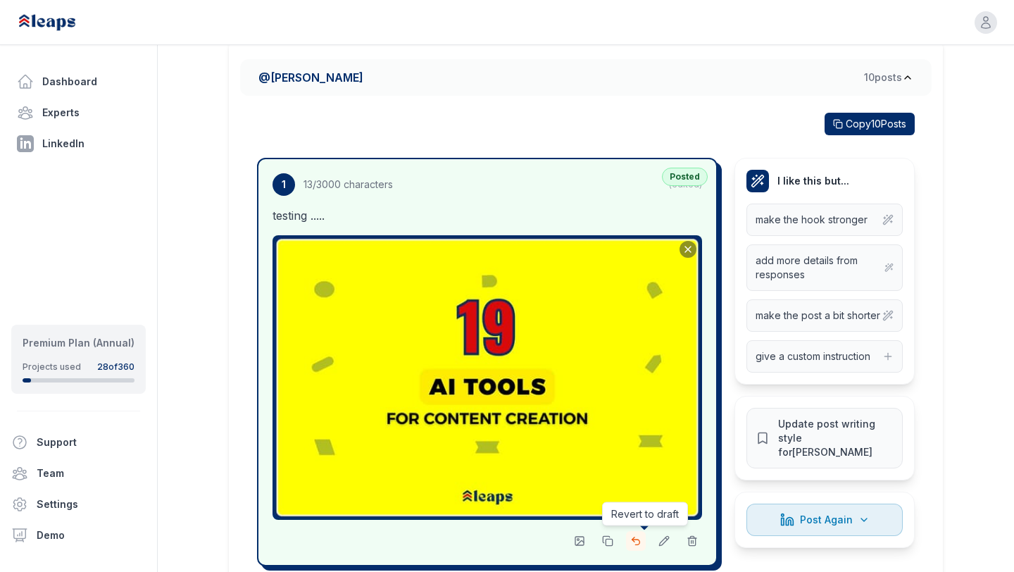
click at [629, 539] on button at bounding box center [636, 541] width 20 height 20
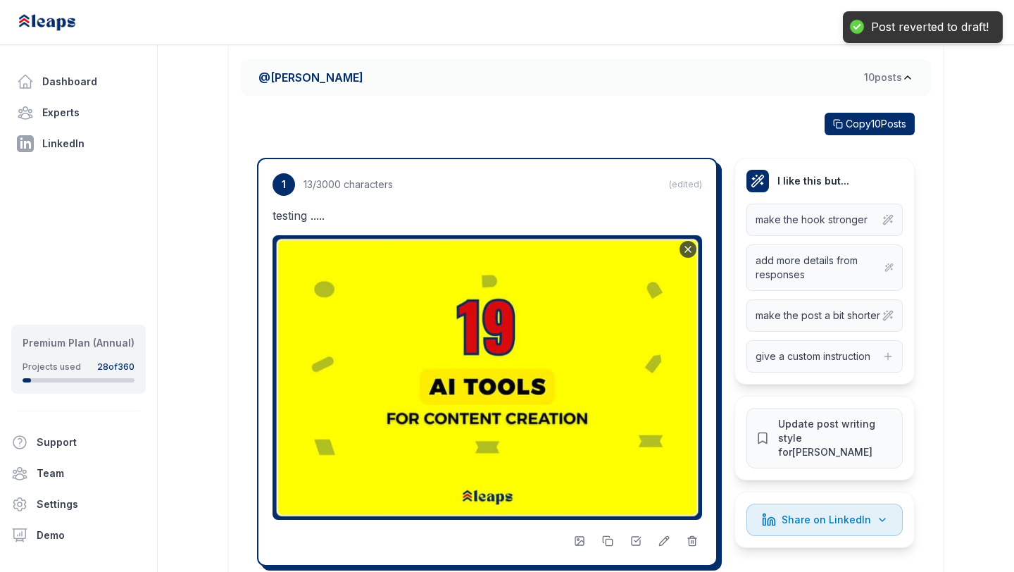
click at [687, 253] on icon "Remove image" at bounding box center [687, 249] width 11 height 11
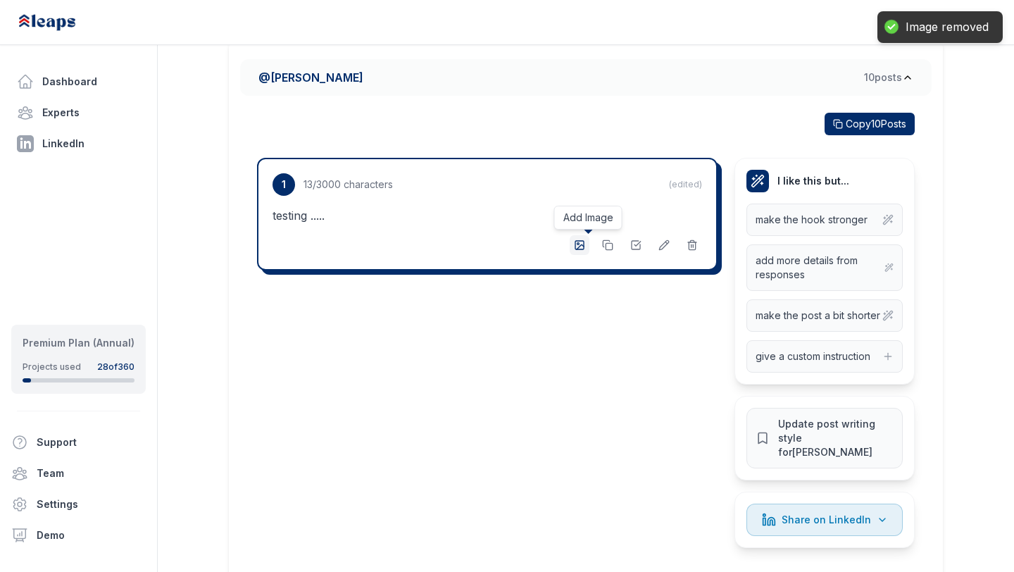
click at [578, 248] on icon "button" at bounding box center [579, 244] width 11 height 11
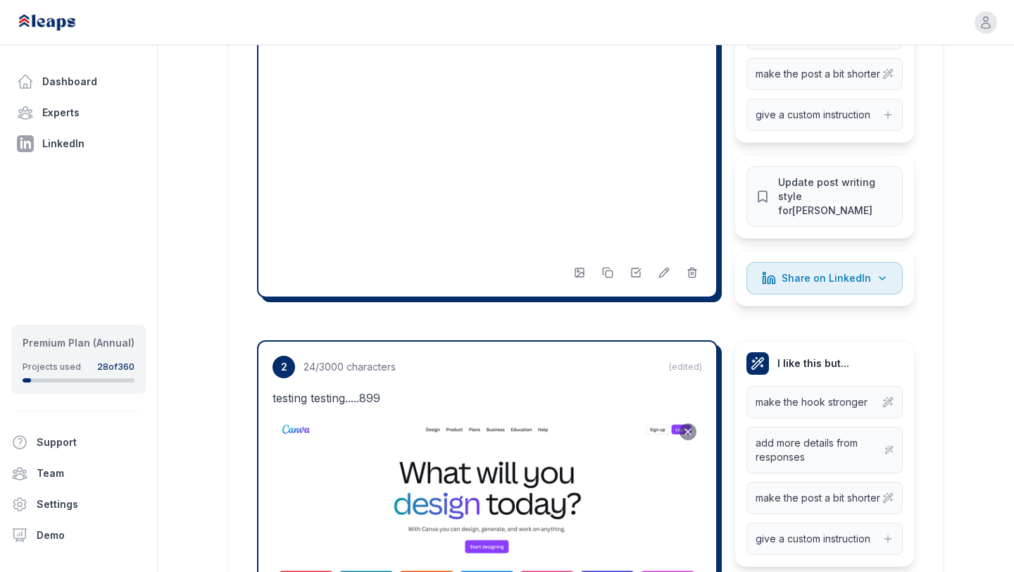
scroll to position [461, 0]
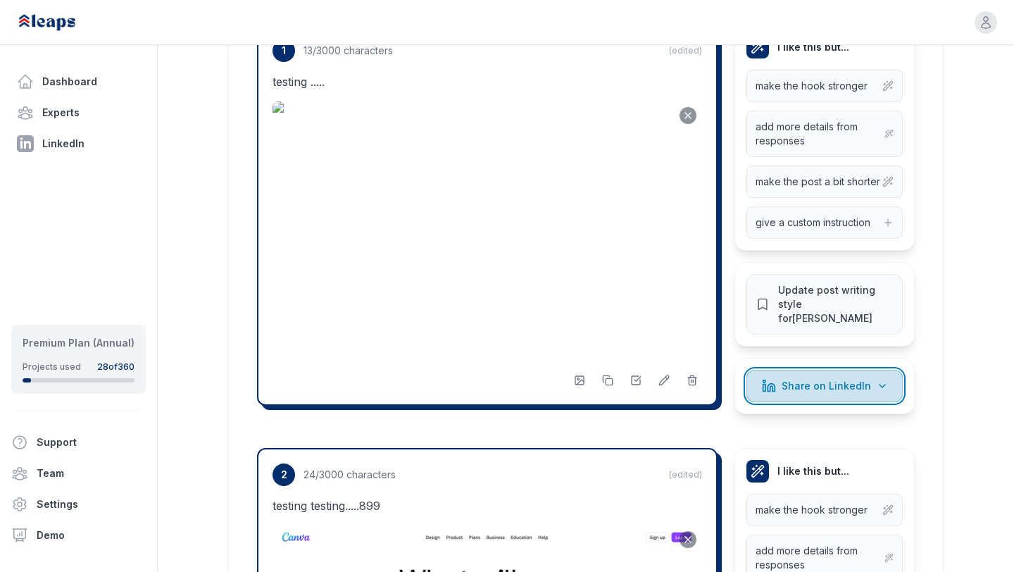
click at [832, 379] on span "Share on LinkedIn" at bounding box center [826, 386] width 89 height 14
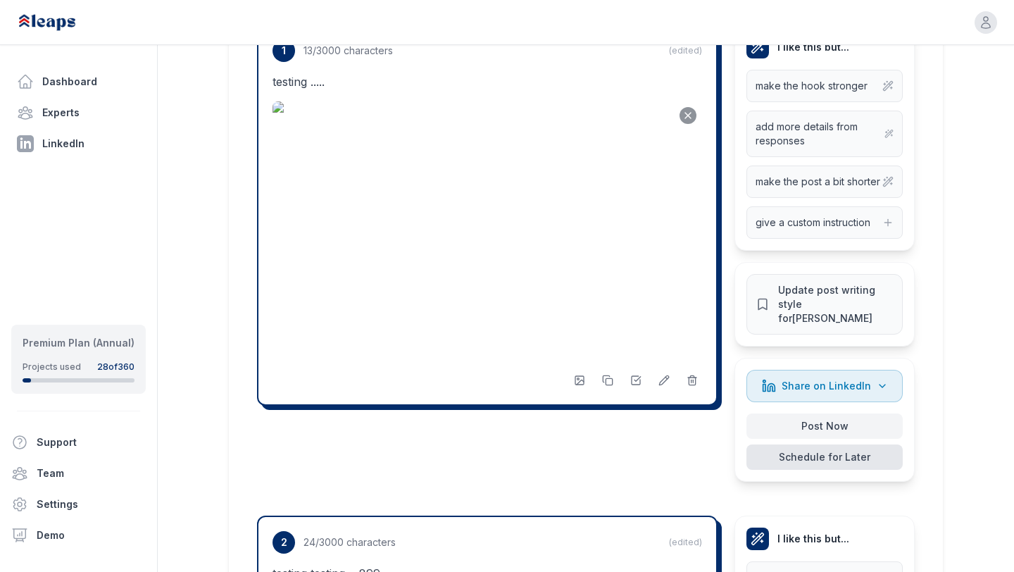
click at [812, 449] on button "Schedule for Later" at bounding box center [824, 456] width 156 height 25
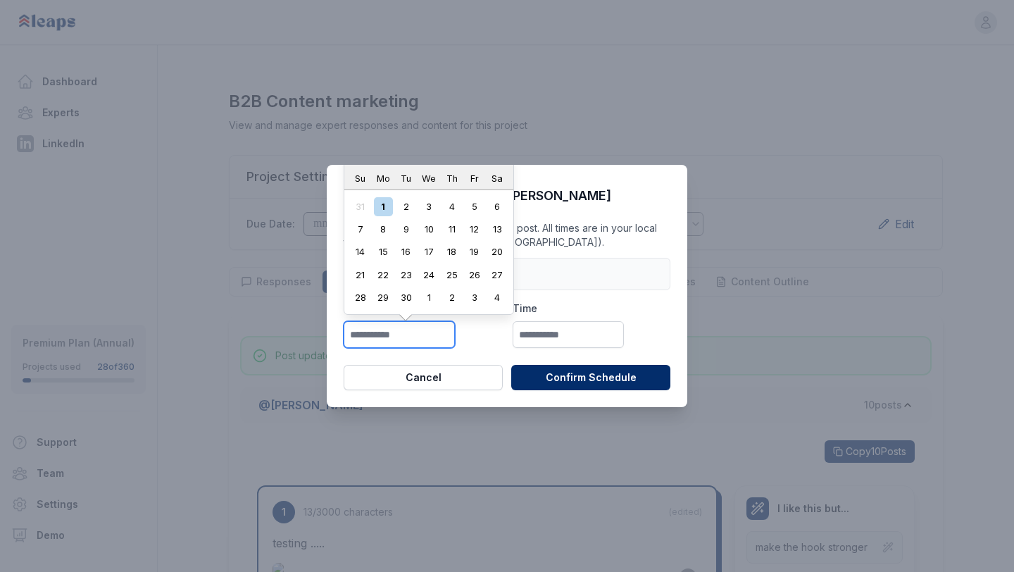
click at [427, 329] on input "text" at bounding box center [399, 334] width 111 height 27
click at [377, 198] on div "1" at bounding box center [383, 206] width 19 height 19
type input "**********"
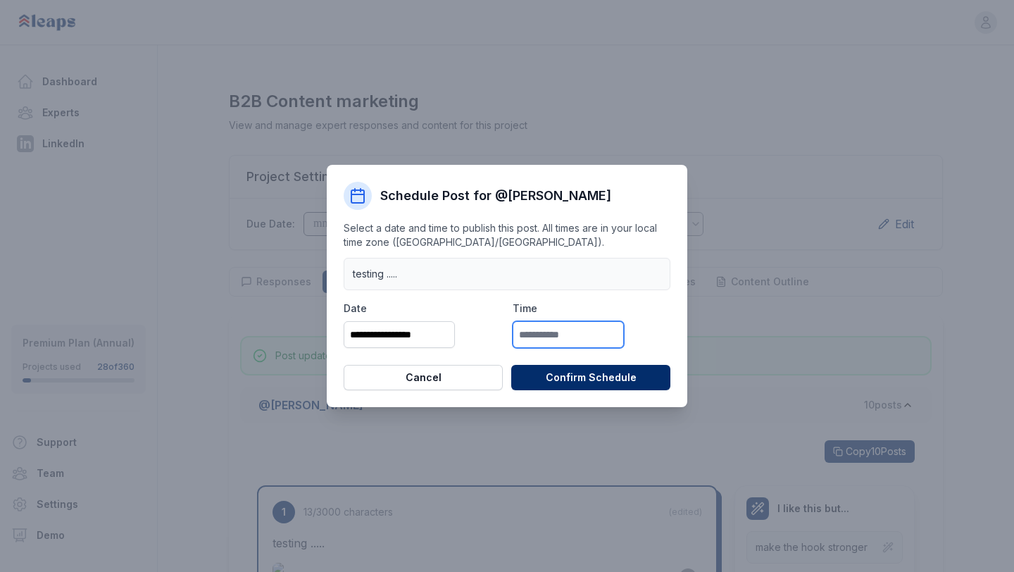
click at [559, 338] on input "text" at bounding box center [568, 334] width 111 height 27
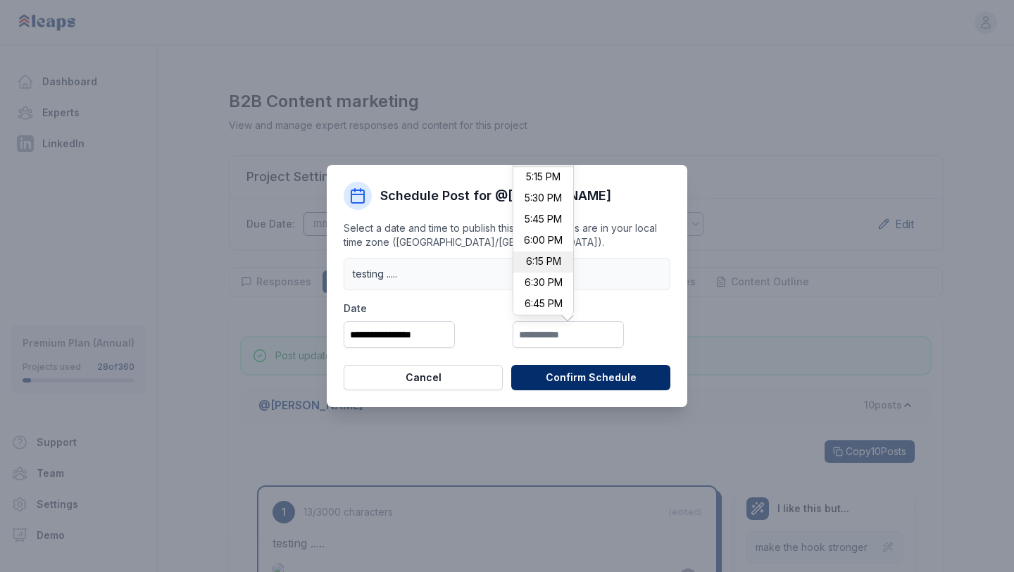
click at [545, 252] on li "6:15 PM" at bounding box center [543, 262] width 60 height 21
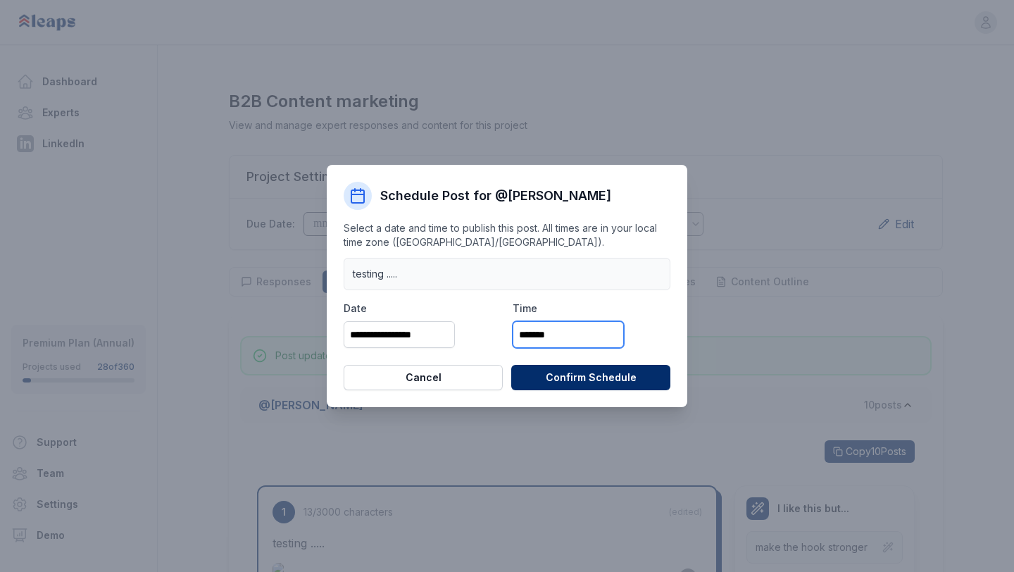
click at [533, 334] on input "*******" at bounding box center [568, 334] width 111 height 27
type input "*******"
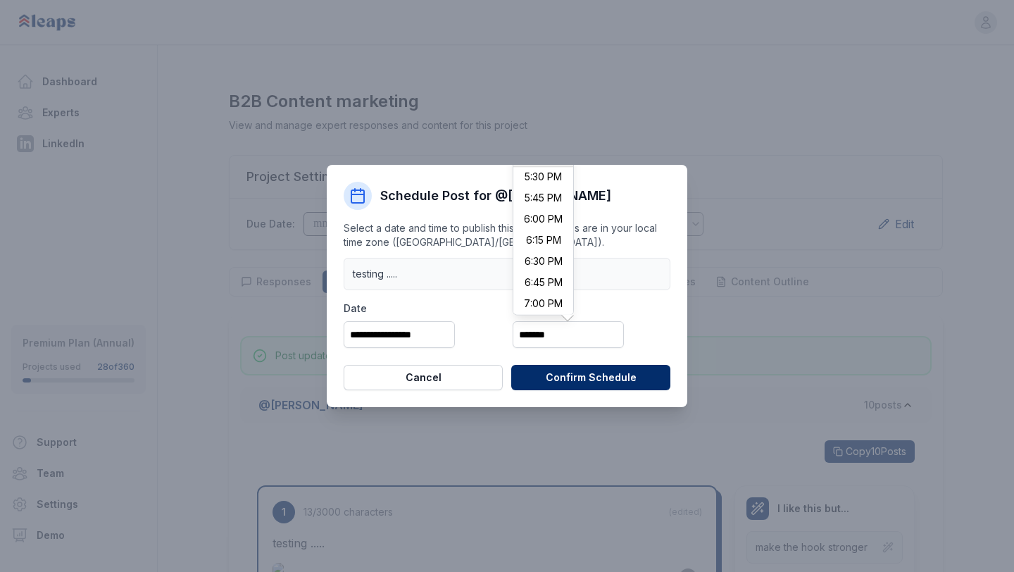
click at [644, 301] on label "Time" at bounding box center [592, 308] width 158 height 14
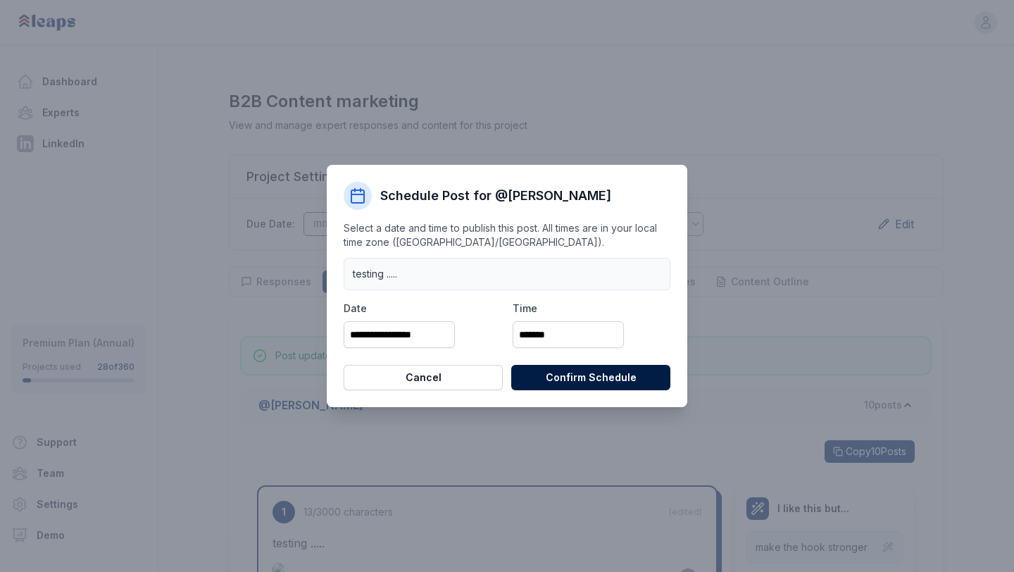
click at [604, 375] on button "Confirm Schedule" at bounding box center [590, 377] width 159 height 25
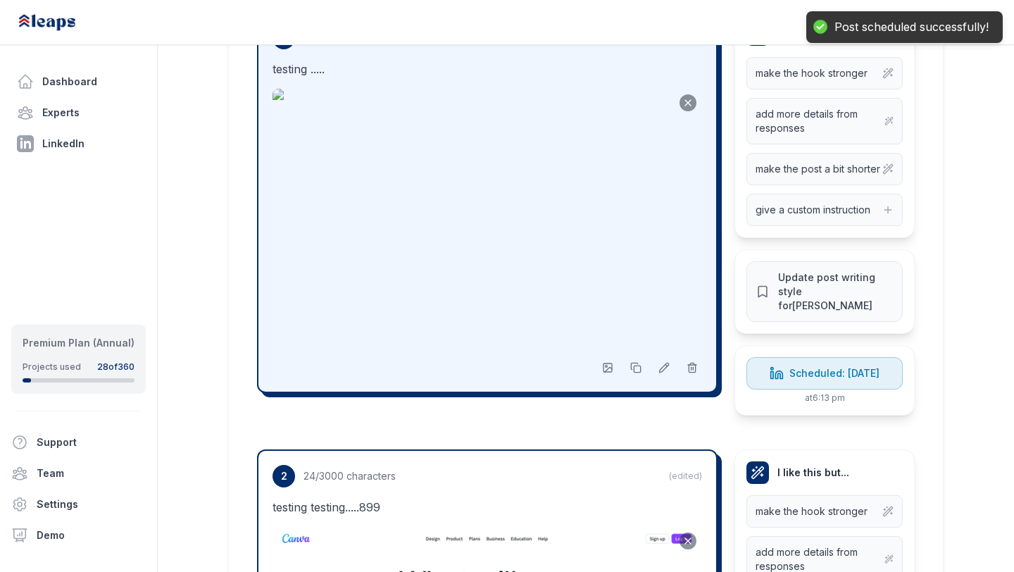
scroll to position [476, 0]
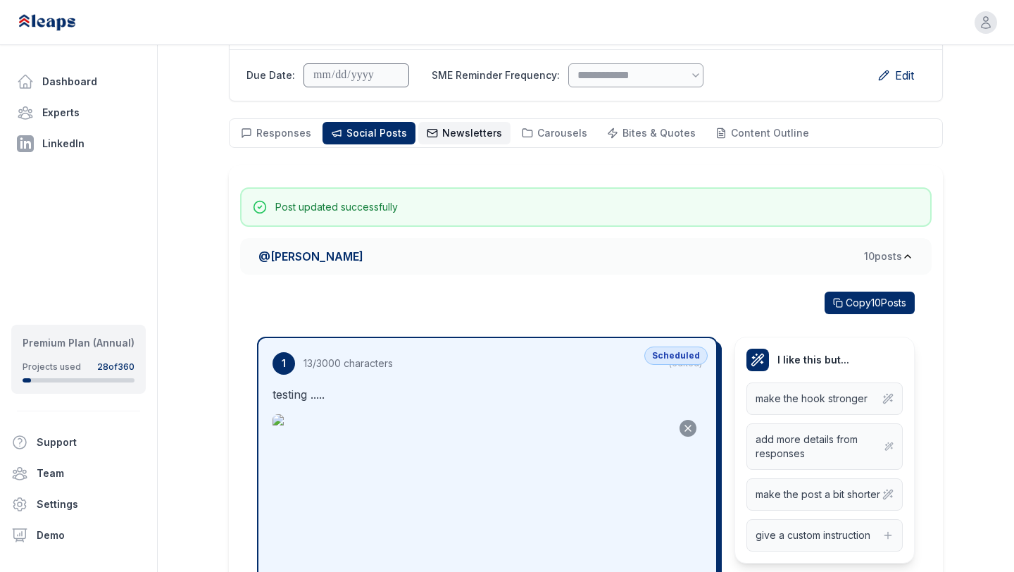
click at [442, 137] on span "Newsletters" at bounding box center [472, 133] width 60 height 12
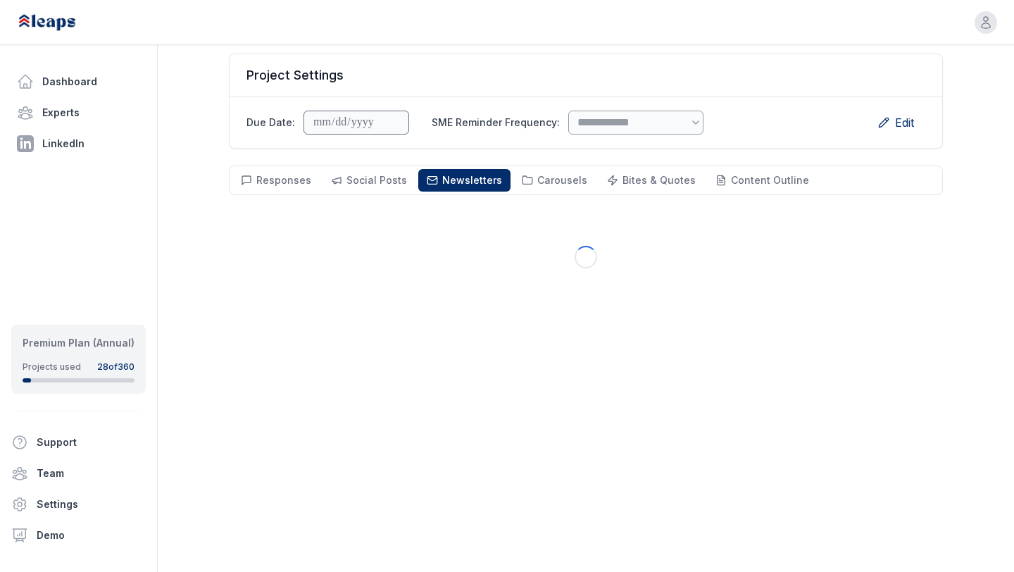
scroll to position [122, 0]
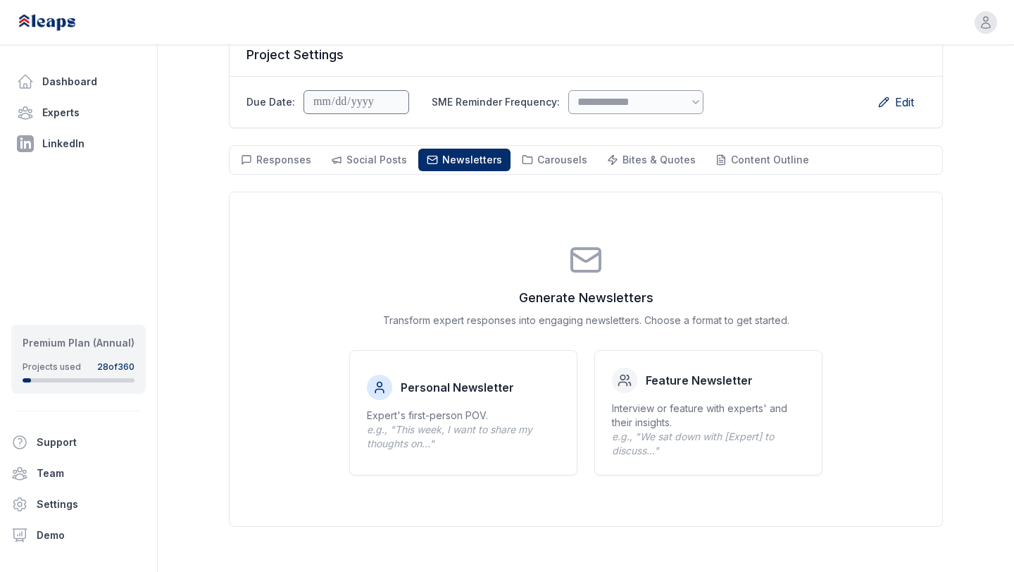
click at [370, 175] on div "**********" at bounding box center [586, 247] width 714 height 558
click at [379, 165] on span "Social Posts" at bounding box center [376, 160] width 61 height 12
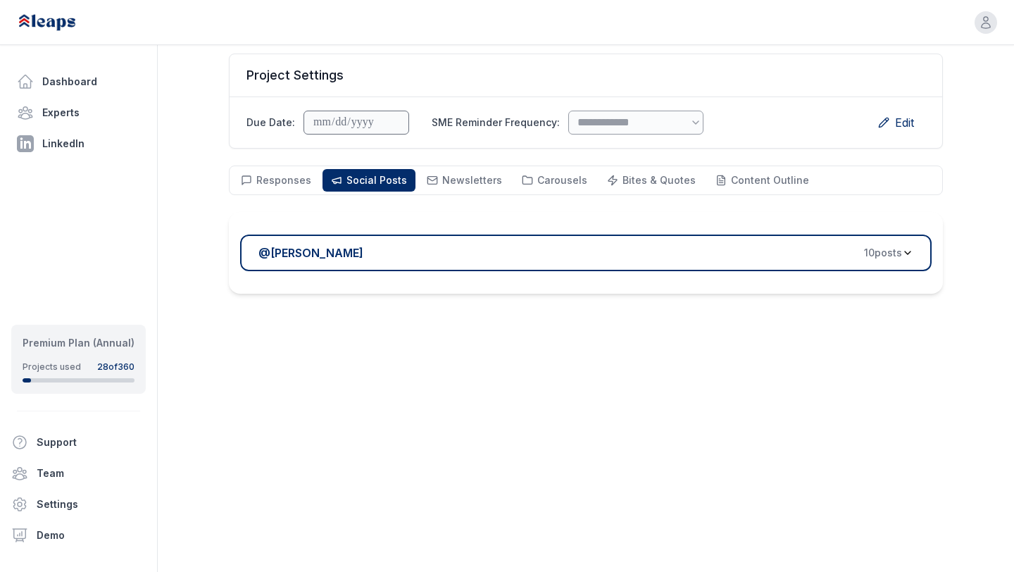
click at [456, 264] on button "@ [PERSON_NAME] 10 post s" at bounding box center [585, 252] width 691 height 37
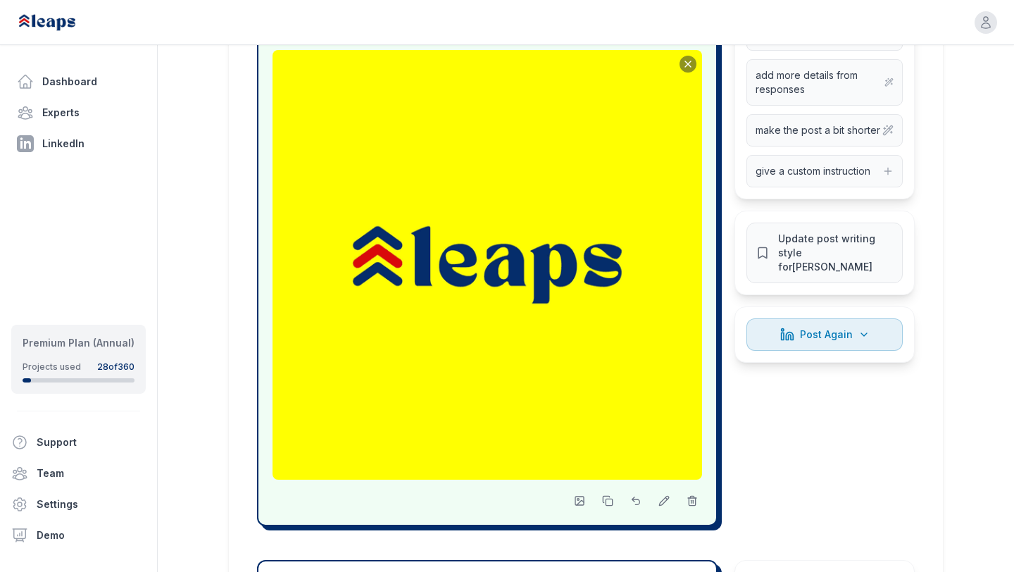
scroll to position [485, 0]
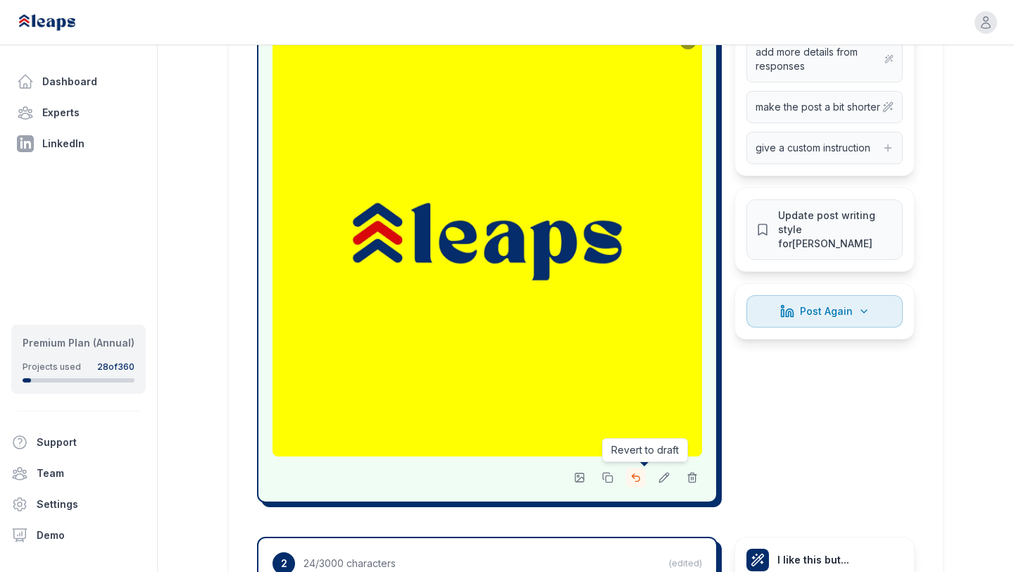
click at [631, 475] on icon at bounding box center [635, 477] width 11 height 11
